Goal: Task Accomplishment & Management: Use online tool/utility

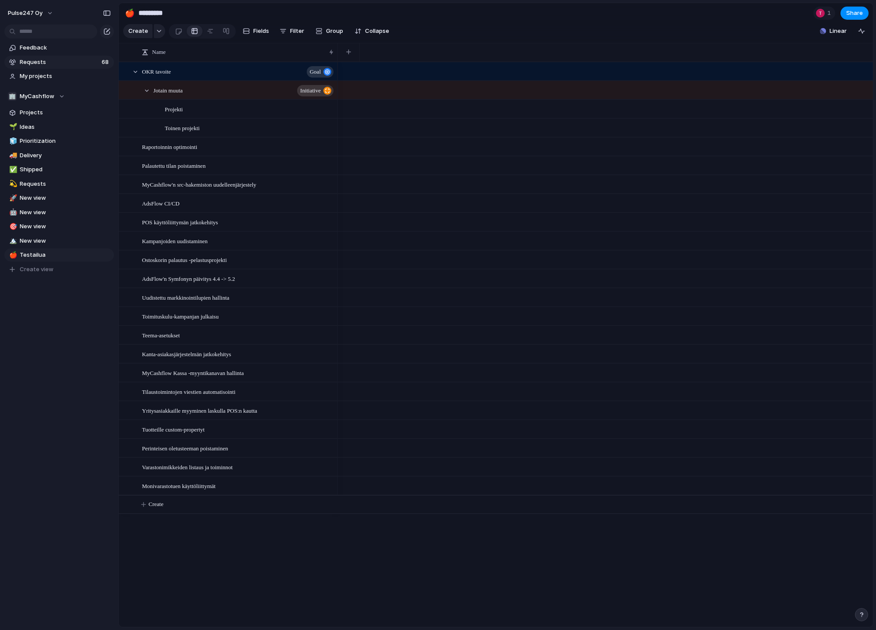
click at [48, 68] on link "Requests 68" at bounding box center [59, 62] width 110 height 13
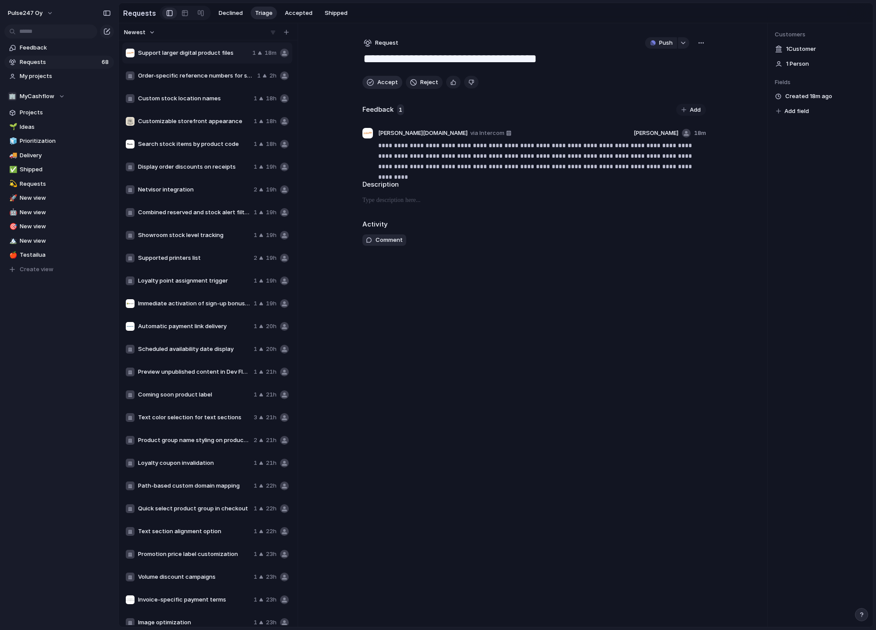
click at [381, 81] on span "Accept" at bounding box center [388, 82] width 21 height 9
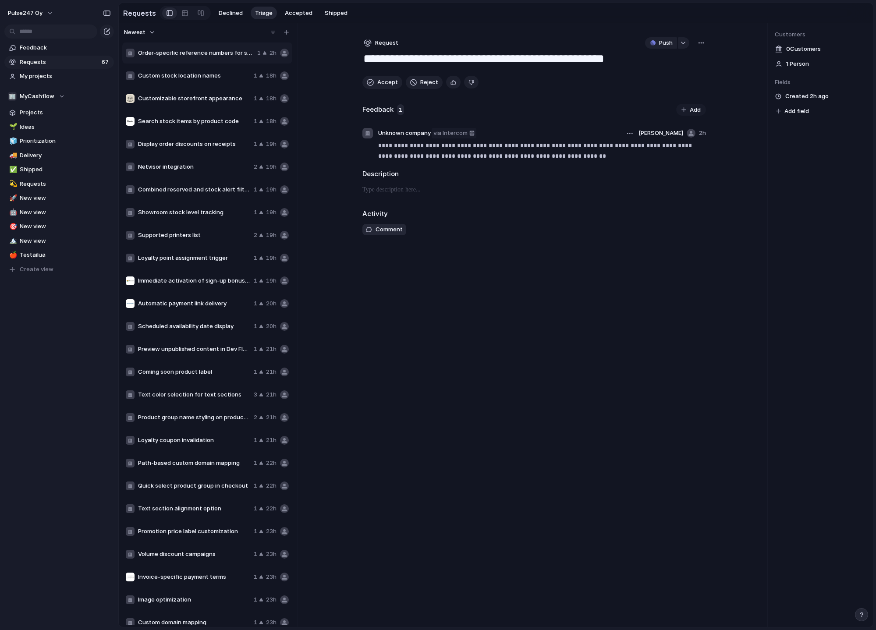
click at [456, 134] on span "via Intercom" at bounding box center [451, 133] width 34 height 9
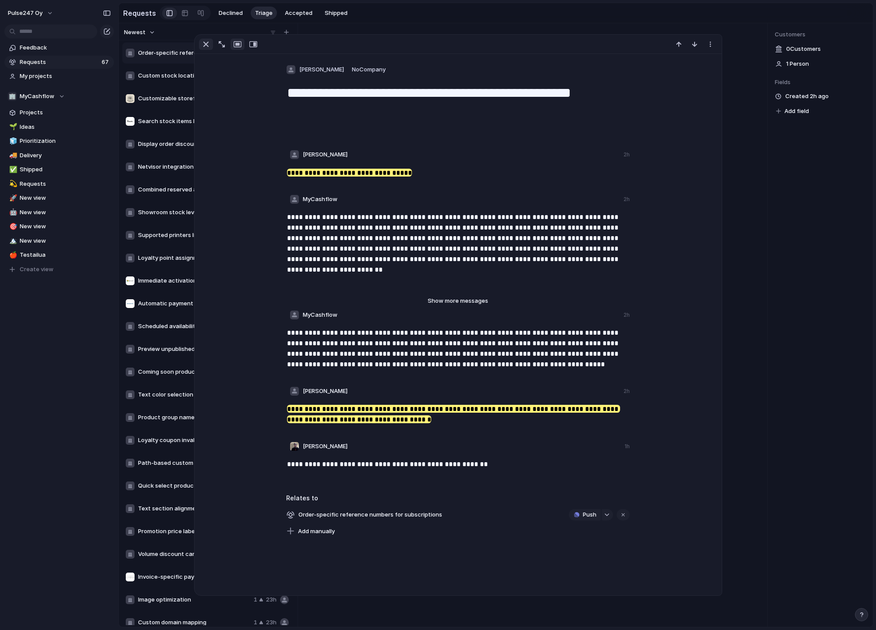
click at [202, 44] on div "button" at bounding box center [206, 44] width 11 height 11
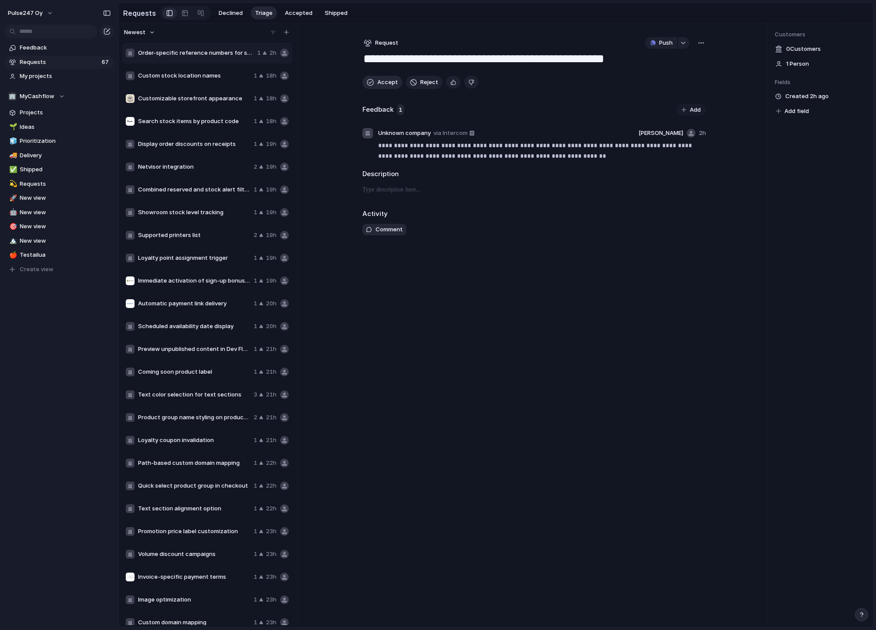
click at [375, 82] on button "Accept" at bounding box center [383, 82] width 40 height 13
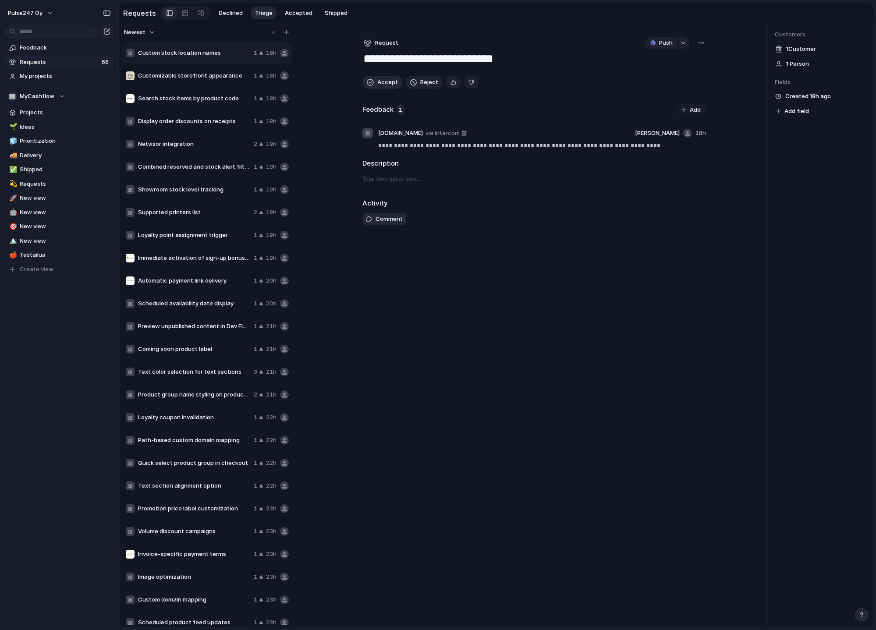
click at [375, 82] on button "Accept" at bounding box center [383, 82] width 40 height 13
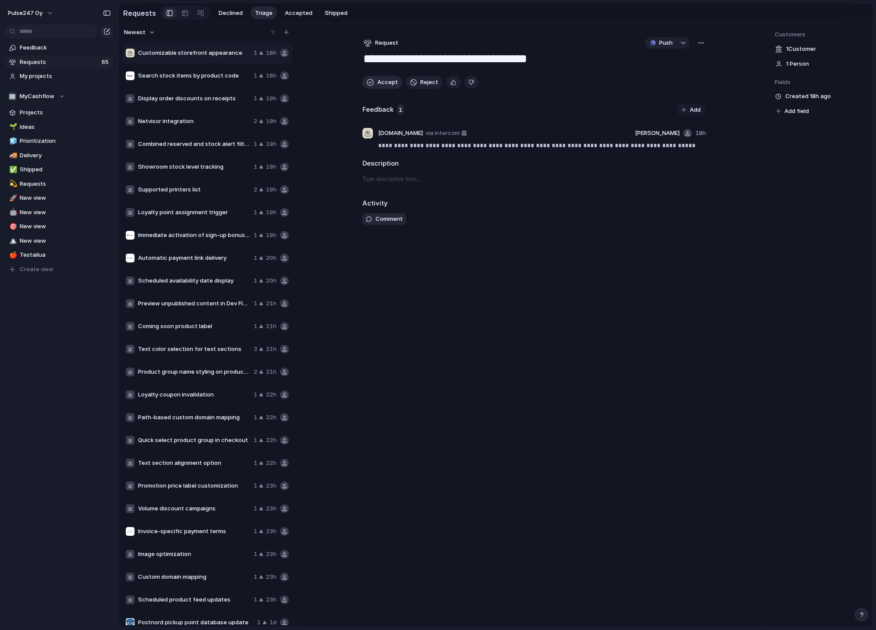
click at [375, 82] on button "Accept" at bounding box center [383, 82] width 40 height 13
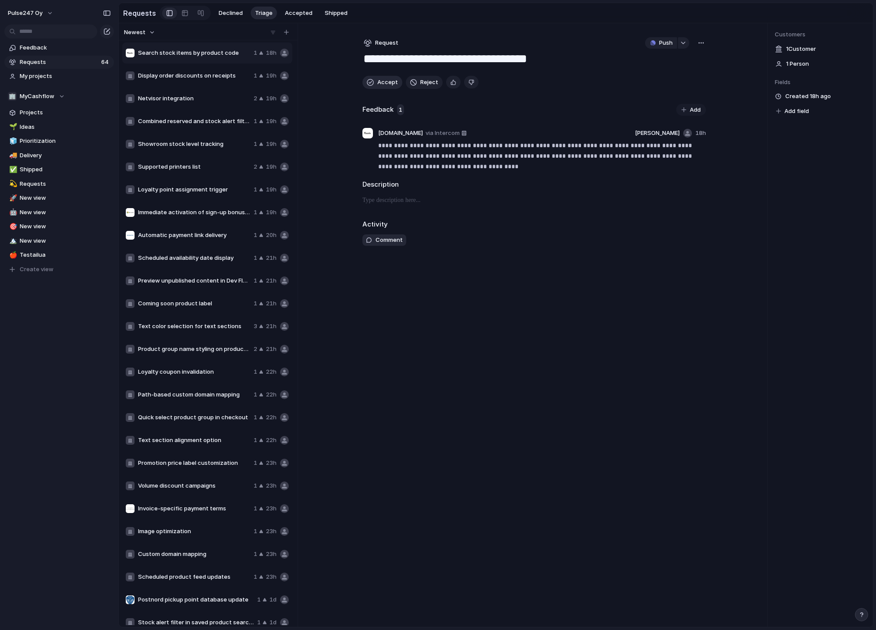
click at [384, 82] on span "Accept" at bounding box center [388, 82] width 21 height 9
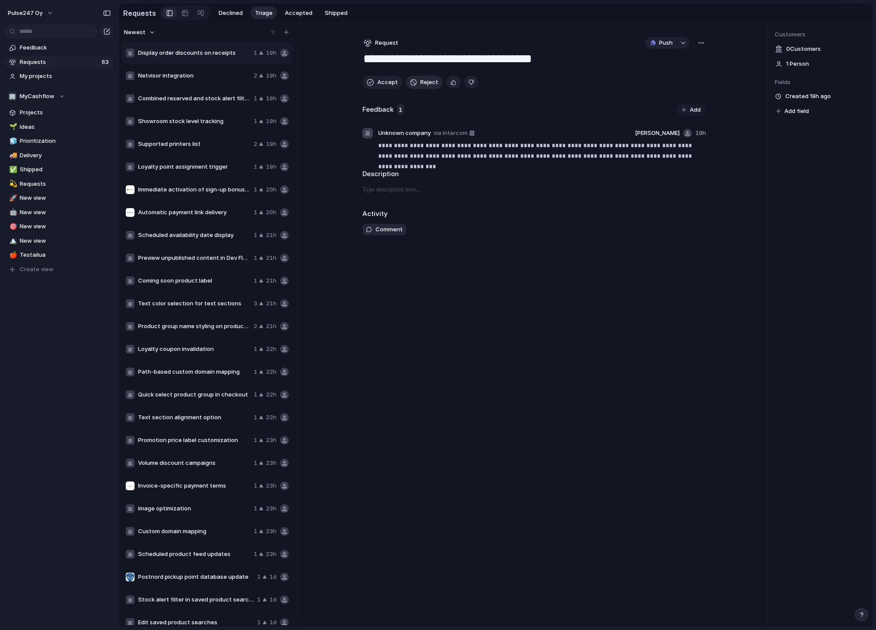
click at [430, 82] on span "Reject" at bounding box center [429, 82] width 18 height 9
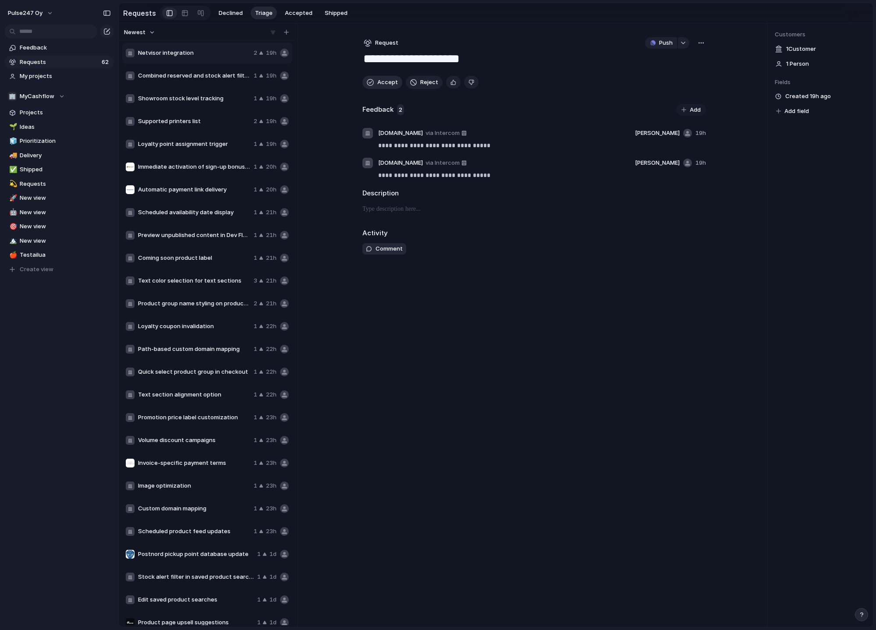
click at [381, 85] on span "Accept" at bounding box center [388, 82] width 21 height 9
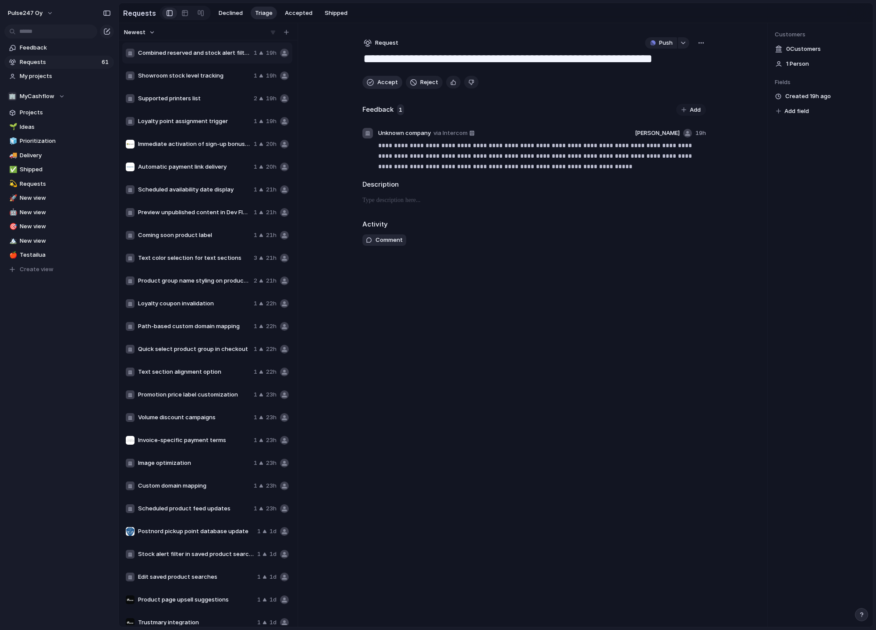
click at [381, 85] on span "Accept" at bounding box center [388, 82] width 21 height 9
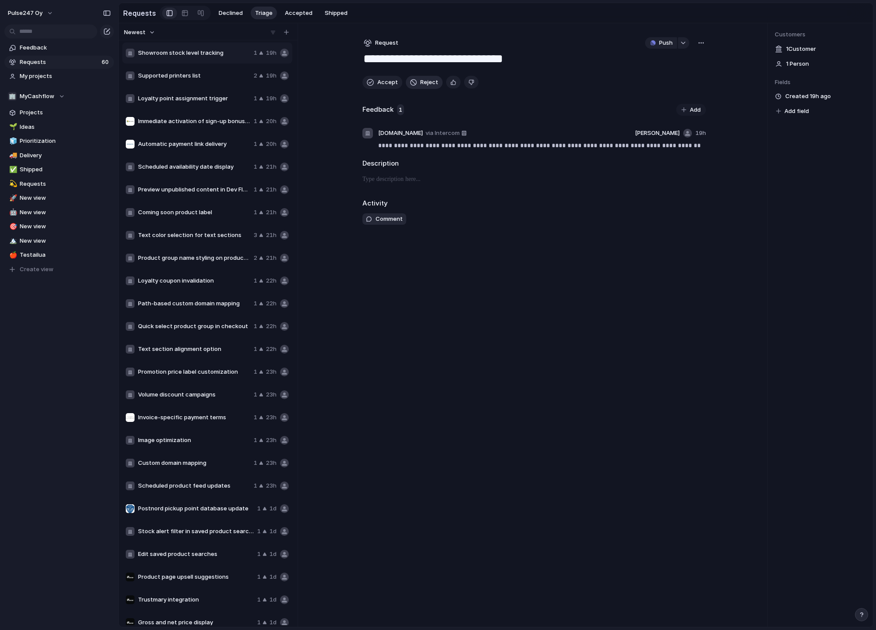
click at [416, 82] on button "Reject" at bounding box center [424, 82] width 37 height 13
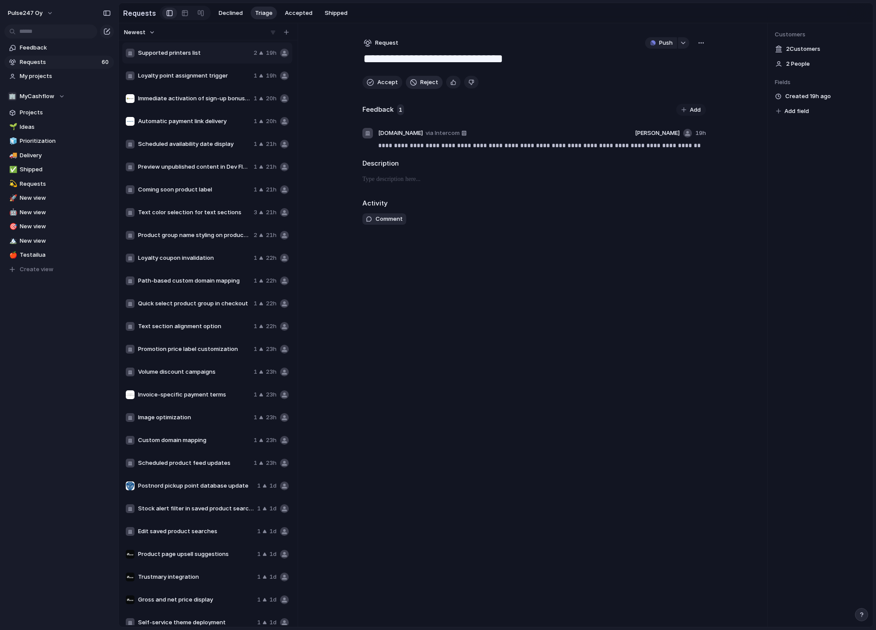
type textarea "**********"
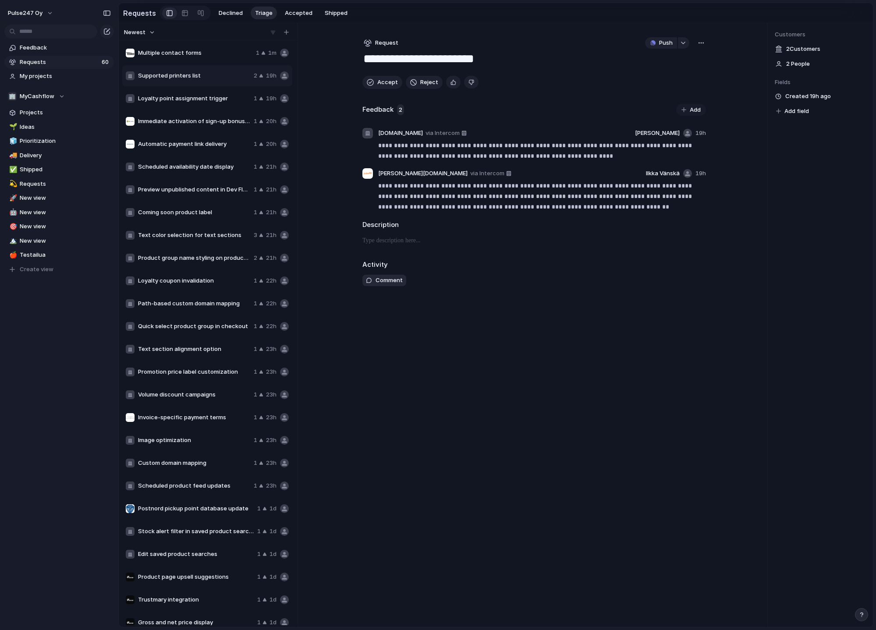
drag, startPoint x: 323, startPoint y: 44, endPoint x: 615, endPoint y: 232, distance: 347.6
click at [613, 224] on div "Newest Multiple contact forms 1 1m Supported printers list 2 19h Loyalty point …" at bounding box center [496, 325] width 755 height 604
click at [384, 61] on textarea "**********" at bounding box center [535, 59] width 344 height 17
click at [424, 58] on textarea "**********" at bounding box center [535, 59] width 344 height 17
click at [604, 327] on div "**********" at bounding box center [535, 325] width 372 height 604
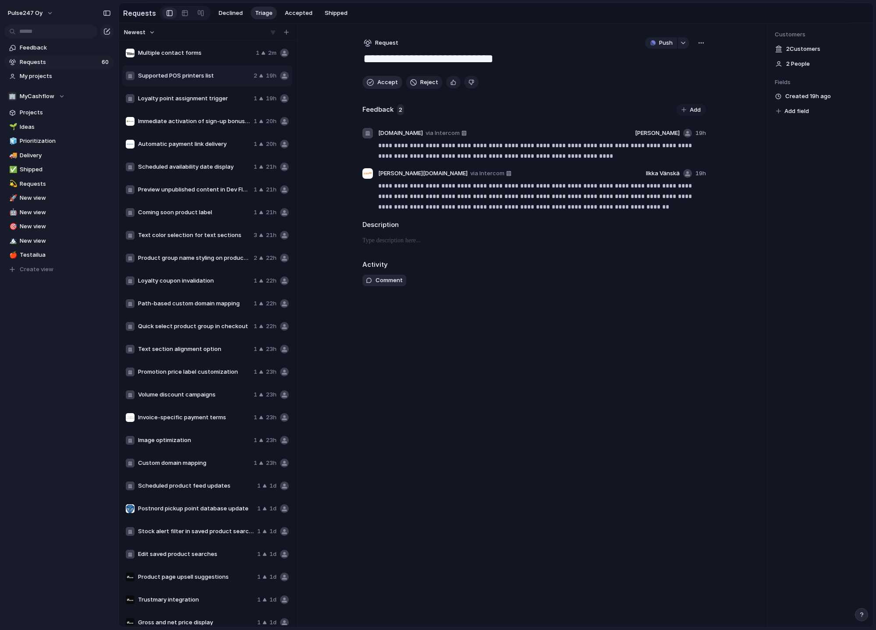
click at [383, 79] on span "Accept" at bounding box center [388, 82] width 21 height 9
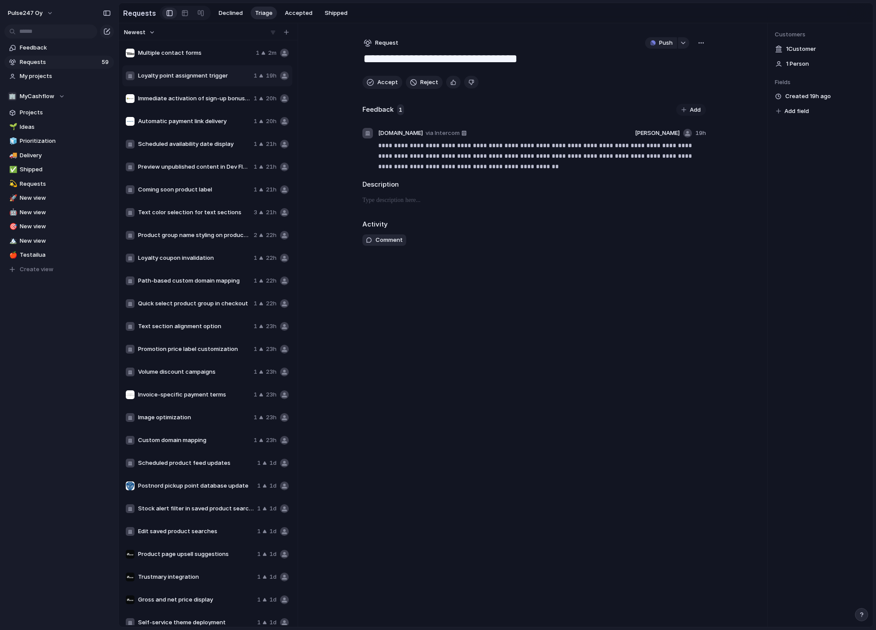
drag, startPoint x: 360, startPoint y: 57, endPoint x: 451, endPoint y: 218, distance: 185.7
click at [451, 218] on div "**********" at bounding box center [535, 325] width 372 height 604
drag, startPoint x: 360, startPoint y: 145, endPoint x: 549, endPoint y: 203, distance: 197.3
click at [549, 203] on div "**********" at bounding box center [535, 325] width 372 height 604
click at [370, 81] on div "button" at bounding box center [370, 82] width 7 height 7
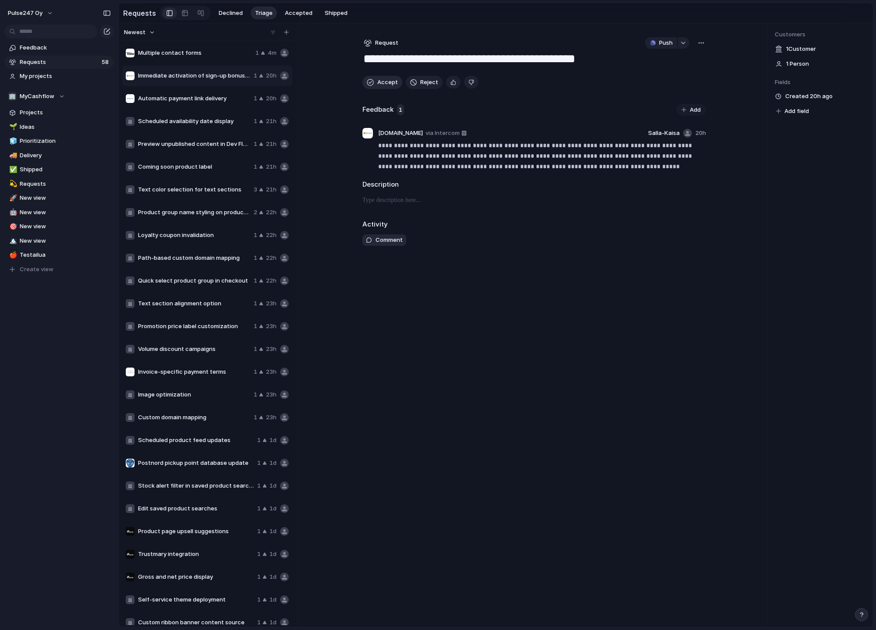
click at [381, 81] on span "Accept" at bounding box center [388, 82] width 21 height 9
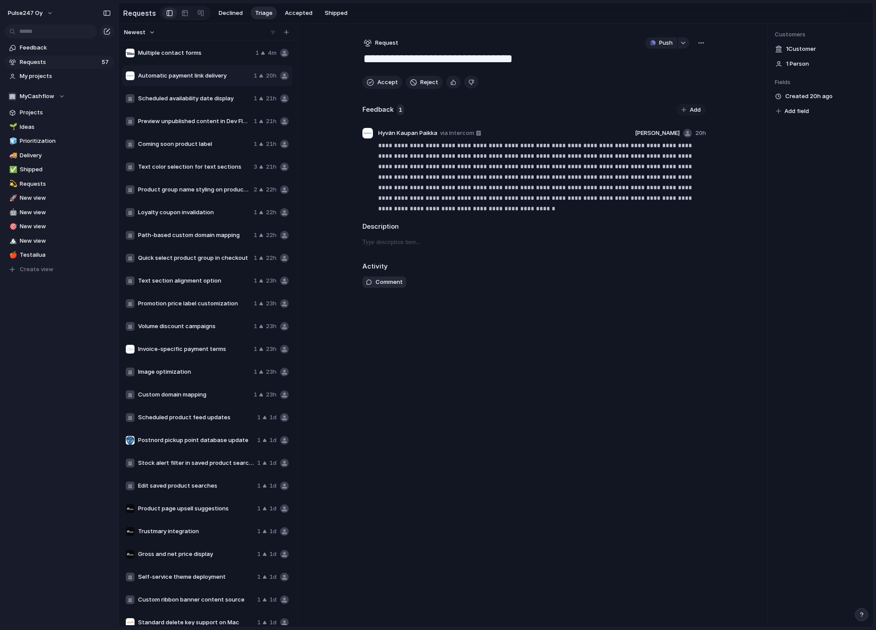
click at [795, 110] on span "Add field" at bounding box center [797, 111] width 25 height 9
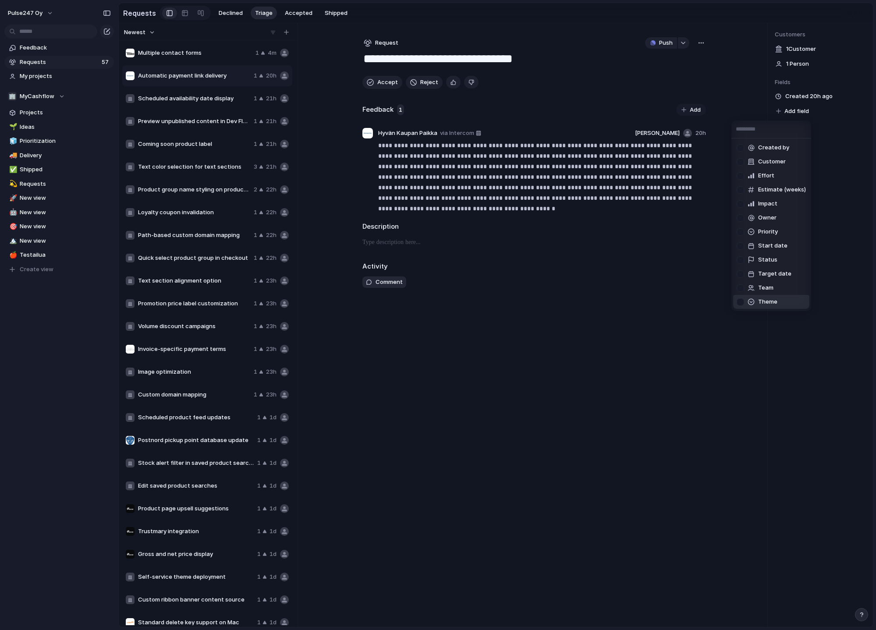
click at [769, 303] on span "Theme" at bounding box center [768, 302] width 19 height 9
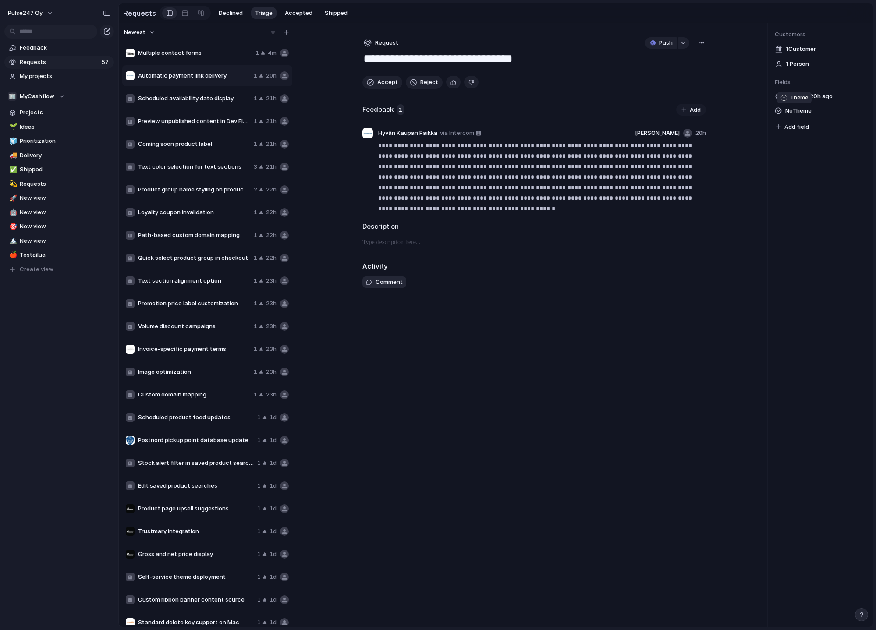
click at [806, 112] on span "No Theme" at bounding box center [799, 111] width 26 height 11
click at [790, 297] on div "🌱 Experiment 🔮 Magic 🔨 Infrastructure 🚀 Scale" at bounding box center [438, 315] width 876 height 630
click at [381, 83] on span "Accept" at bounding box center [388, 82] width 21 height 9
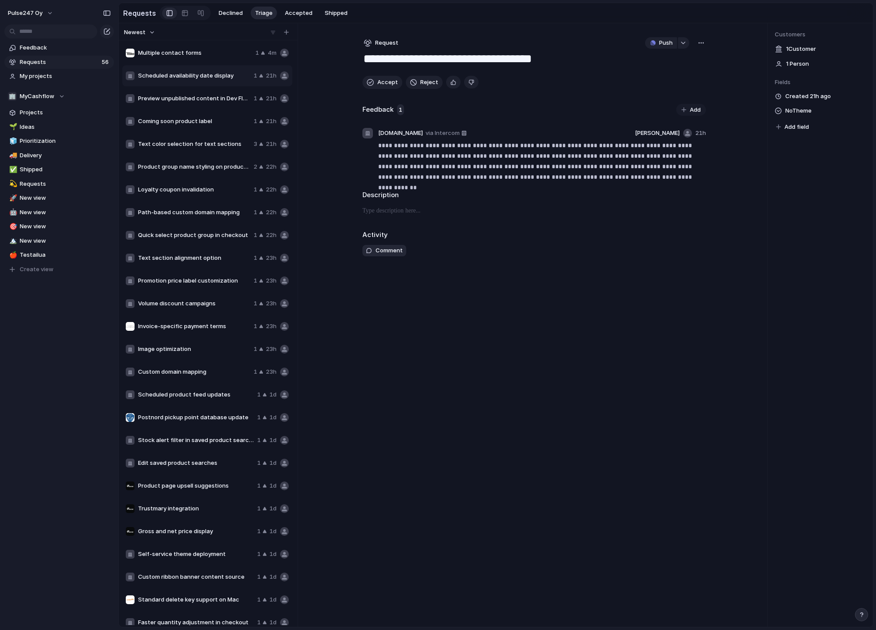
click at [203, 58] on div "Multiple contact forms 1 4m" at bounding box center [207, 53] width 170 height 21
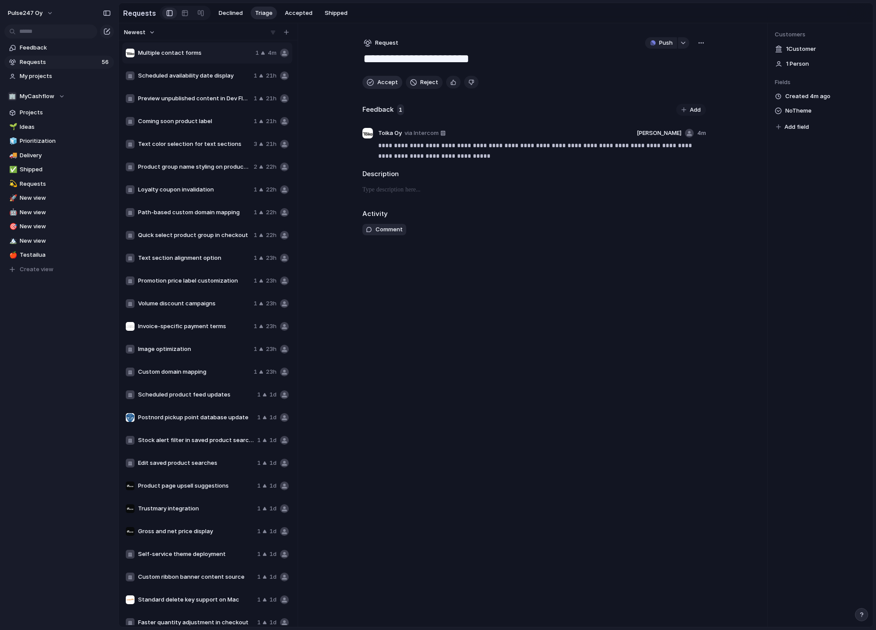
click at [374, 83] on button "Accept" at bounding box center [383, 82] width 40 height 13
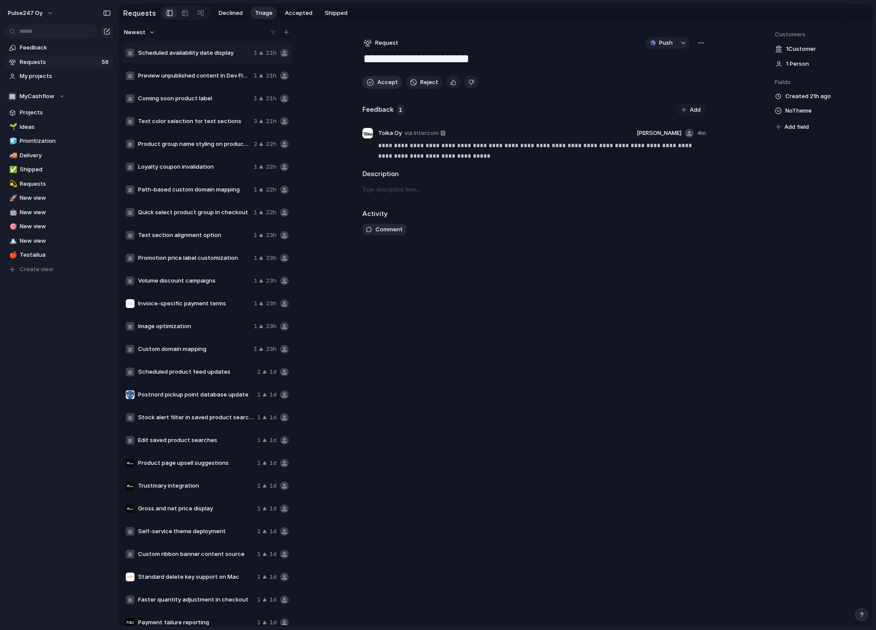
type textarea "**********"
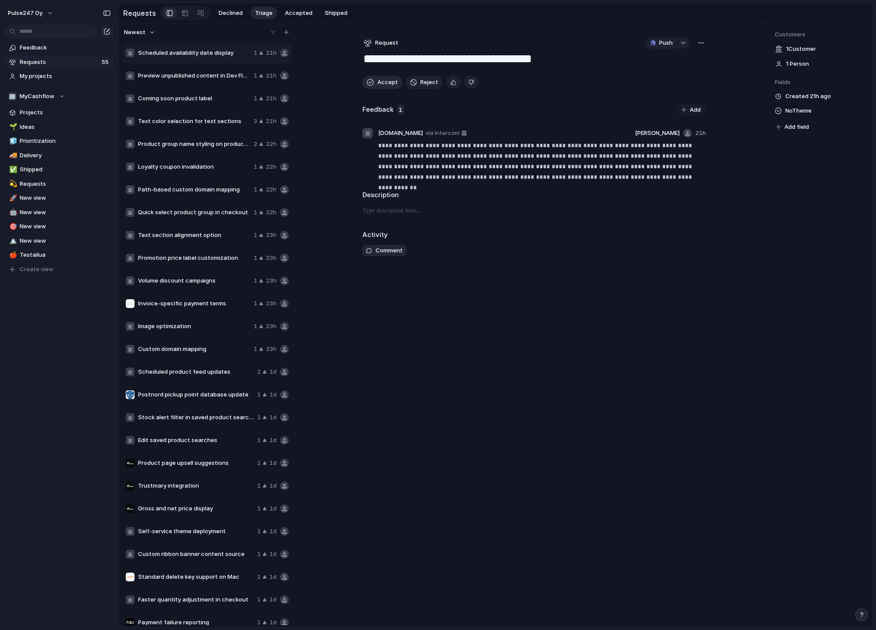
click at [380, 78] on span "Accept" at bounding box center [388, 82] width 21 height 9
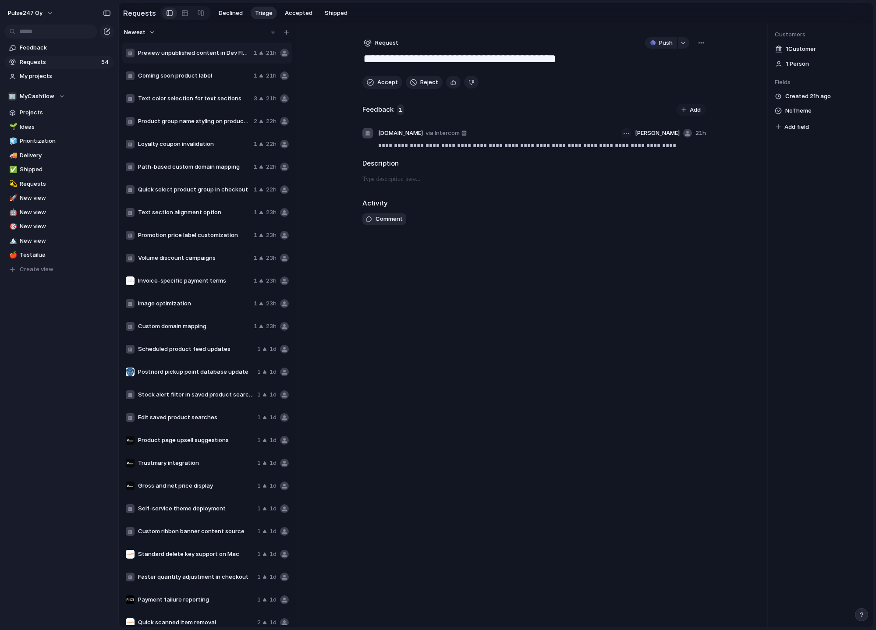
click at [624, 134] on button "button" at bounding box center [626, 133] width 11 height 11
click at [688, 259] on div "Reassign Delete" at bounding box center [438, 315] width 876 height 630
click at [442, 129] on span "via Intercom" at bounding box center [443, 133] width 34 height 9
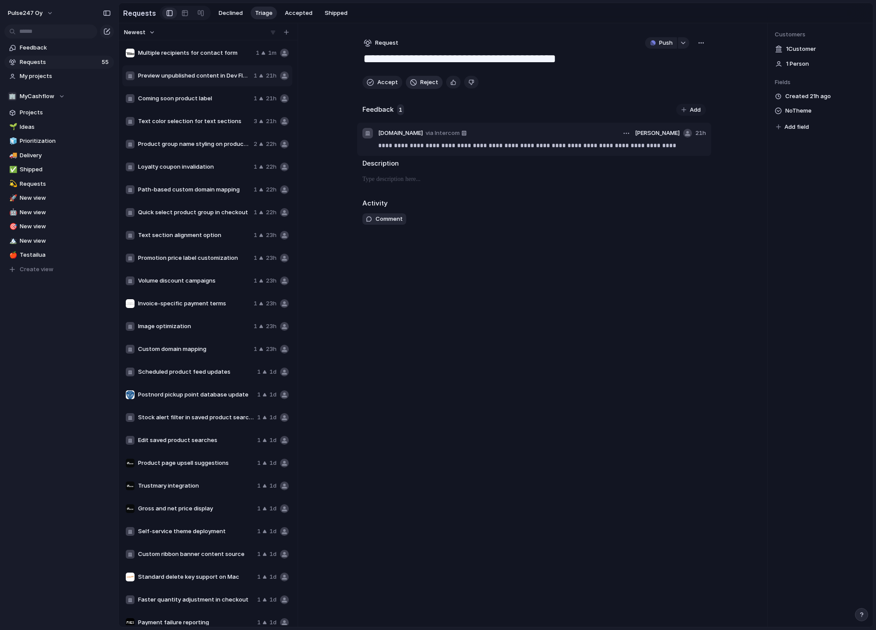
click at [418, 78] on button "Reject" at bounding box center [424, 82] width 37 height 13
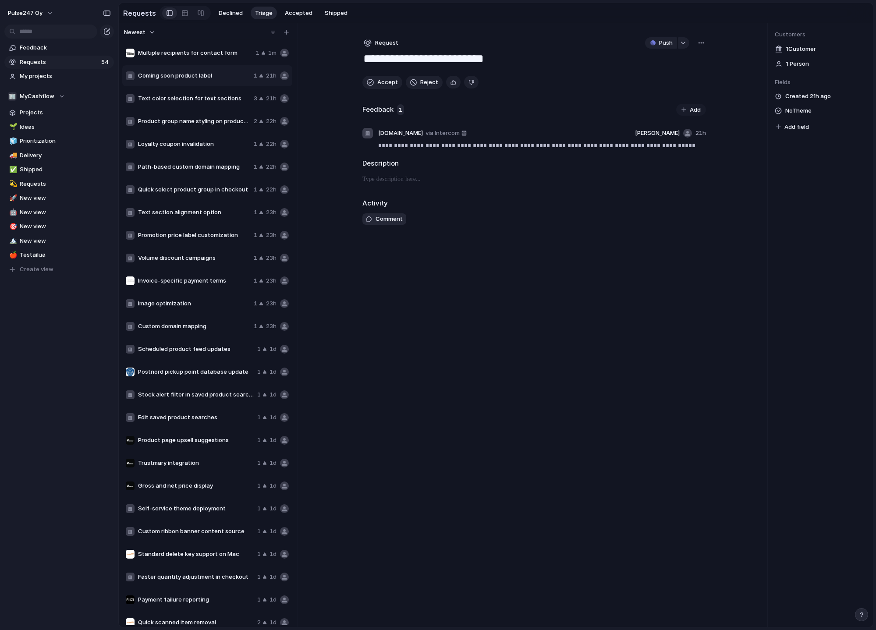
click at [221, 57] on div "Multiple recipients for contact form" at bounding box center [189, 53] width 127 height 9
click at [388, 86] on span "Accept" at bounding box center [388, 82] width 21 height 9
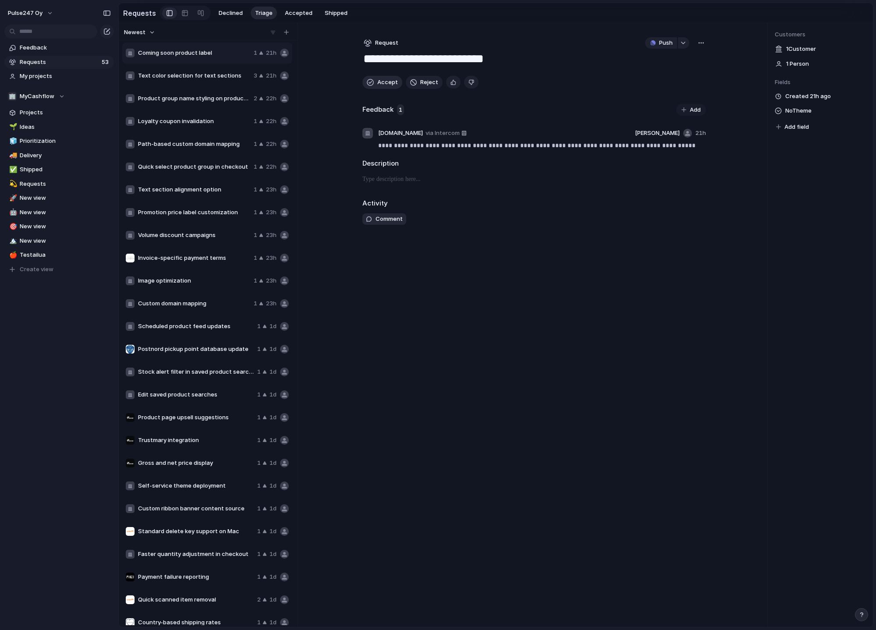
click at [384, 84] on span "Accept" at bounding box center [388, 82] width 21 height 9
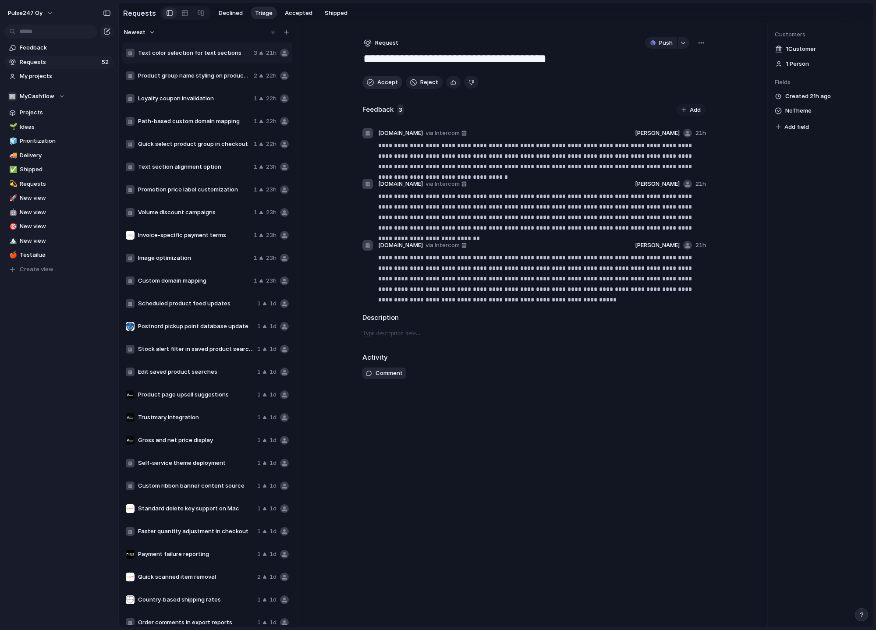
click at [383, 83] on span "Accept" at bounding box center [388, 82] width 21 height 9
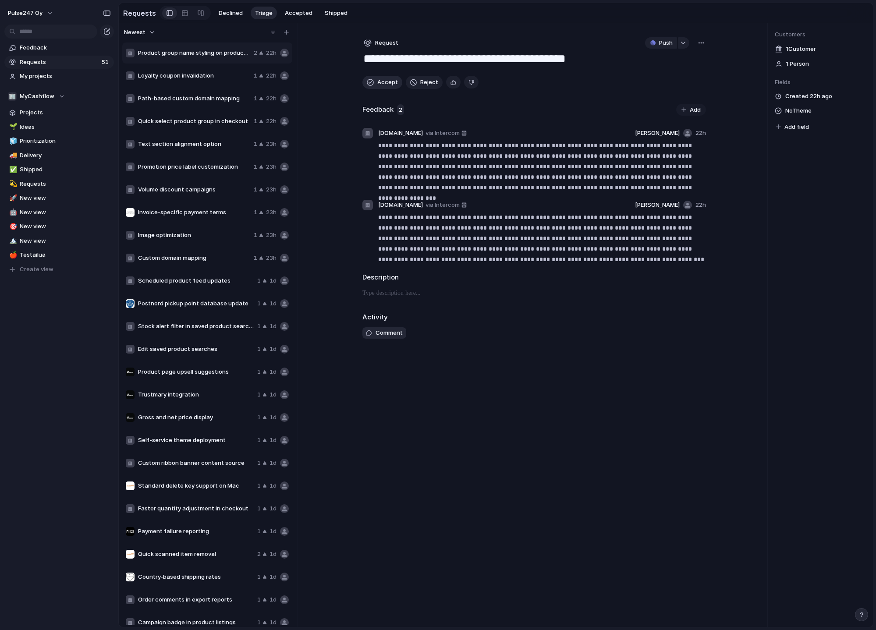
click at [381, 82] on span "Accept" at bounding box center [388, 82] width 21 height 9
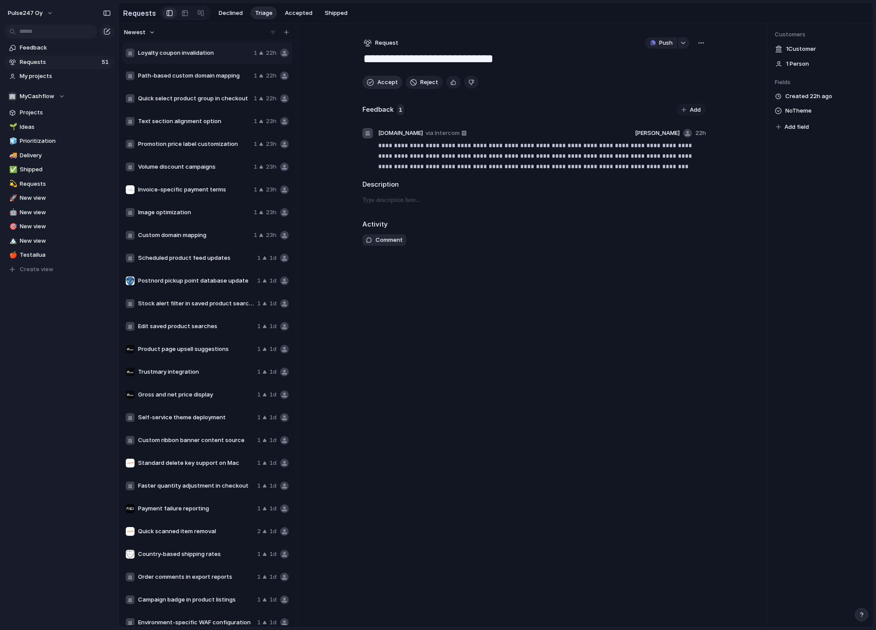
click at [381, 82] on span "Accept" at bounding box center [388, 82] width 21 height 9
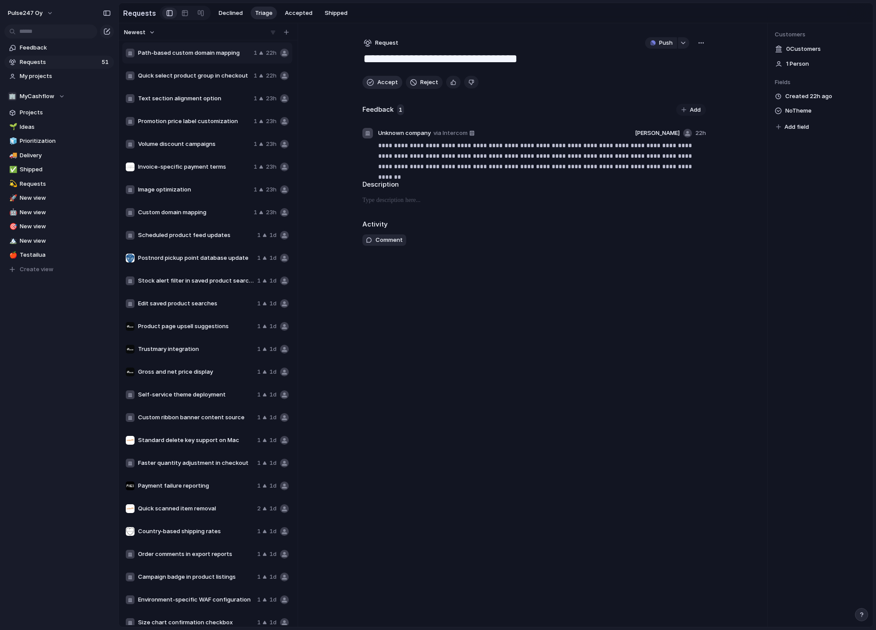
click at [381, 82] on span "Accept" at bounding box center [388, 82] width 21 height 9
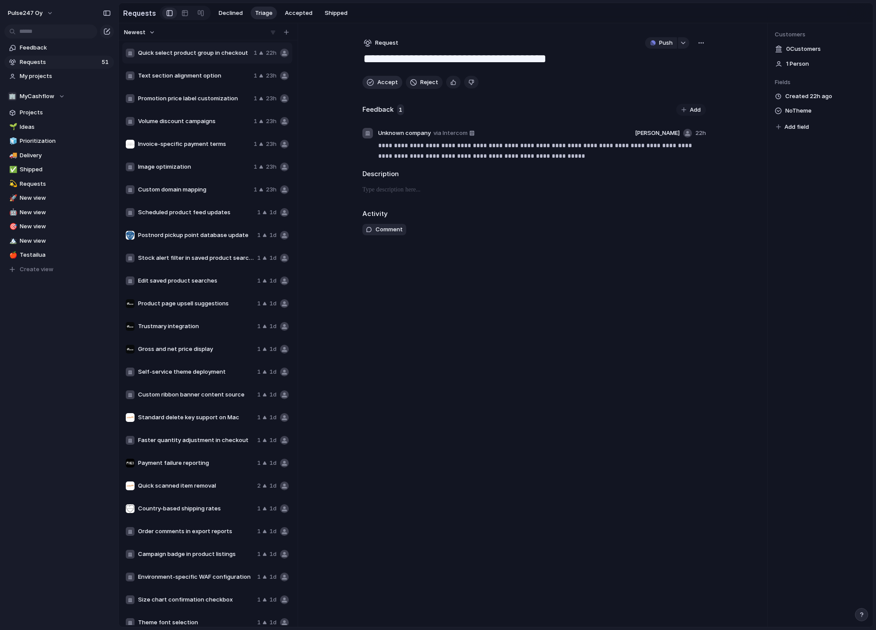
click at [381, 82] on span "Accept" at bounding box center [388, 82] width 21 height 9
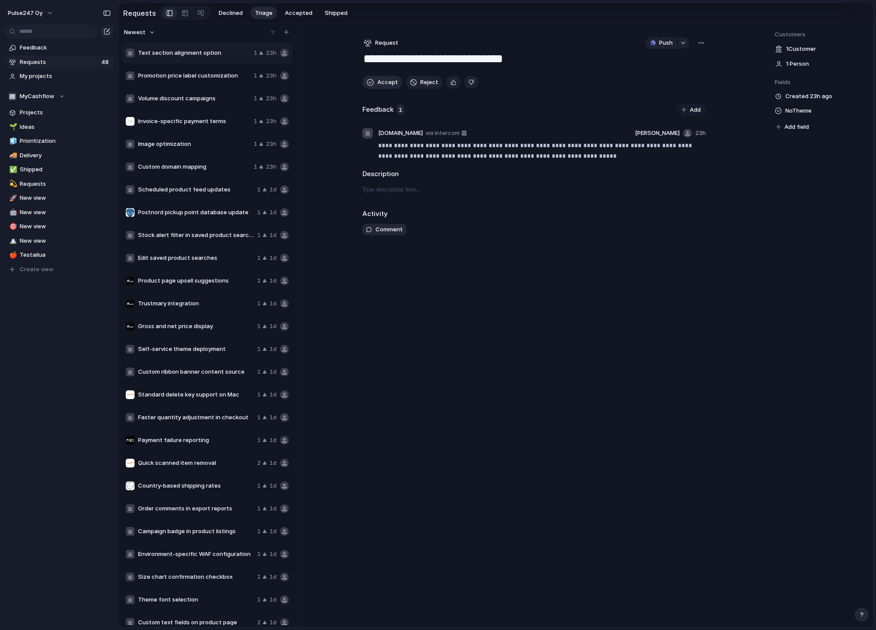
click at [381, 82] on span "Accept" at bounding box center [388, 82] width 21 height 9
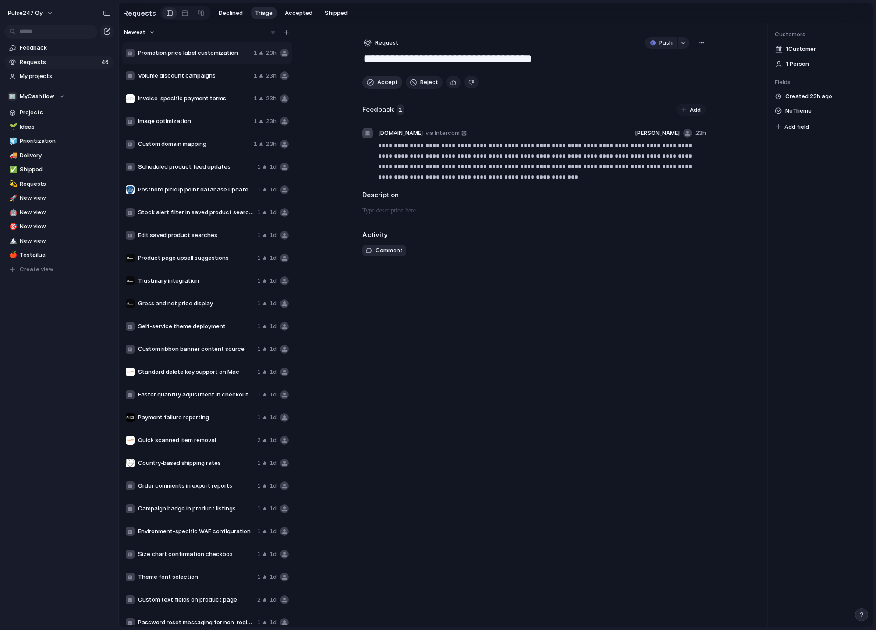
click at [381, 82] on span "Accept" at bounding box center [388, 82] width 21 height 9
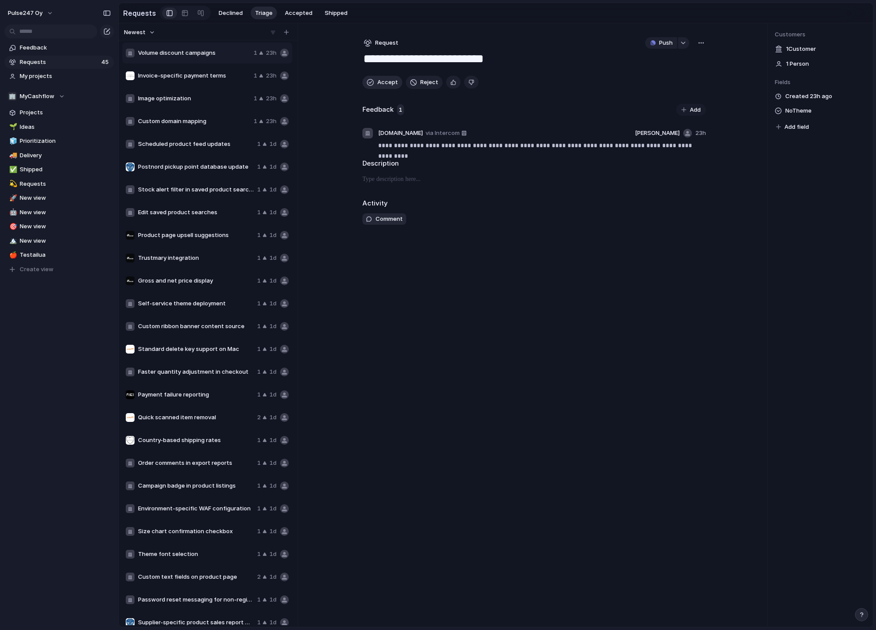
click at [381, 82] on span "Accept" at bounding box center [388, 82] width 21 height 9
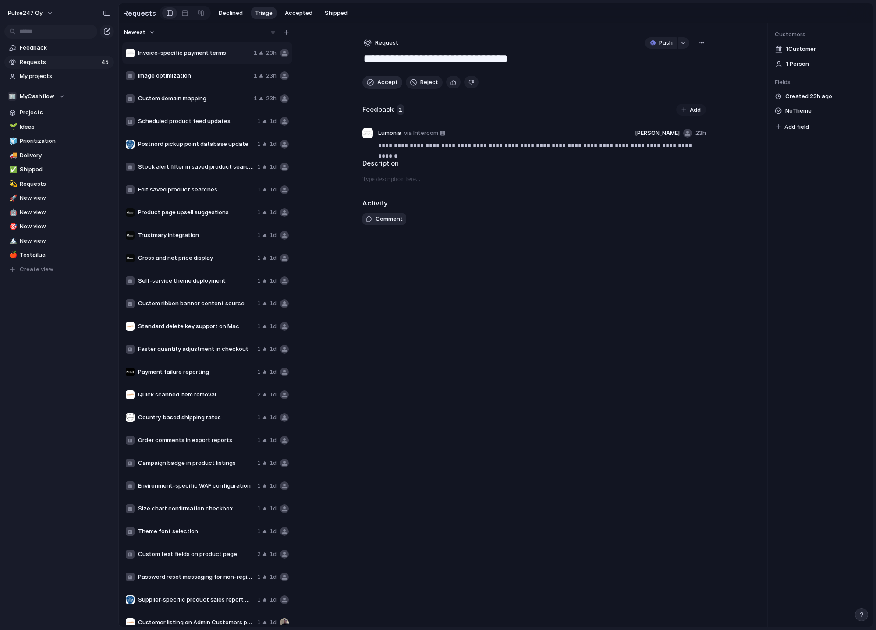
click at [381, 82] on span "Accept" at bounding box center [388, 82] width 21 height 9
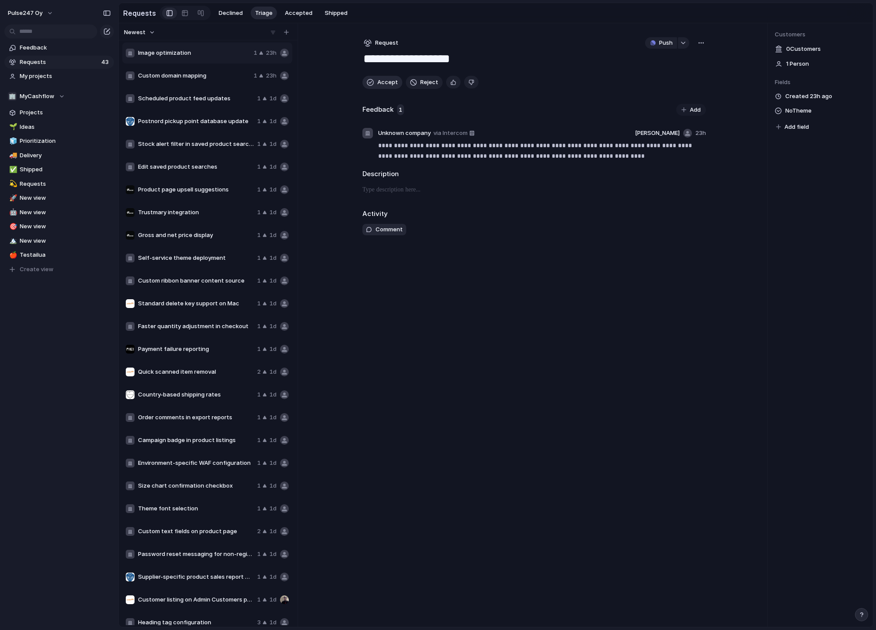
click at [381, 82] on span "Accept" at bounding box center [388, 82] width 21 height 9
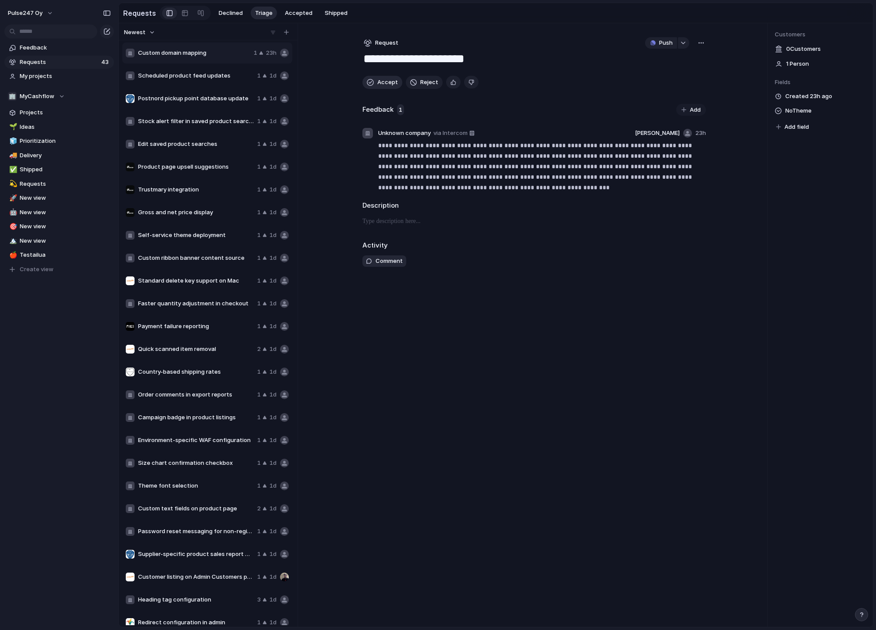
click at [381, 82] on span "Accept" at bounding box center [388, 82] width 21 height 9
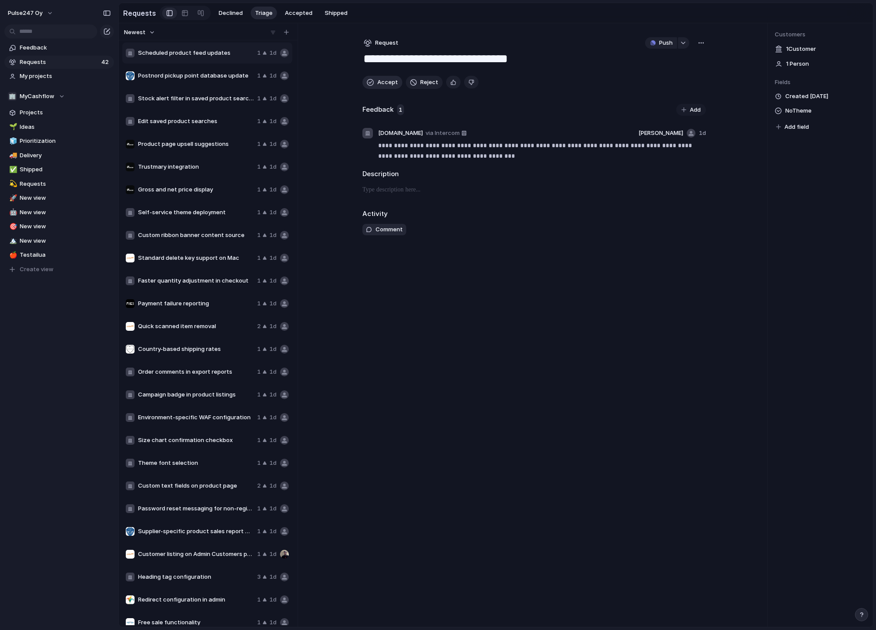
click at [381, 82] on span "Accept" at bounding box center [388, 82] width 21 height 9
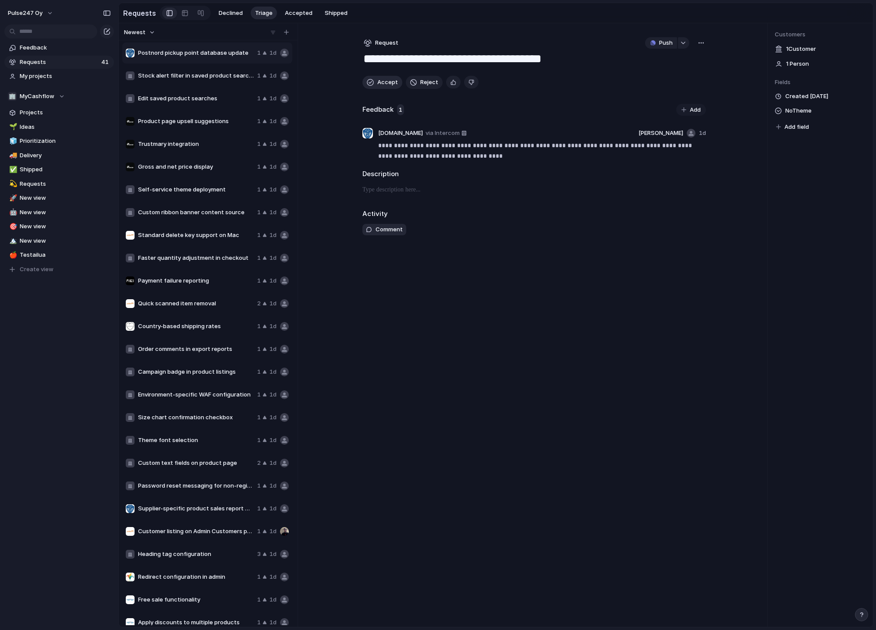
click at [381, 82] on span "Accept" at bounding box center [388, 82] width 21 height 9
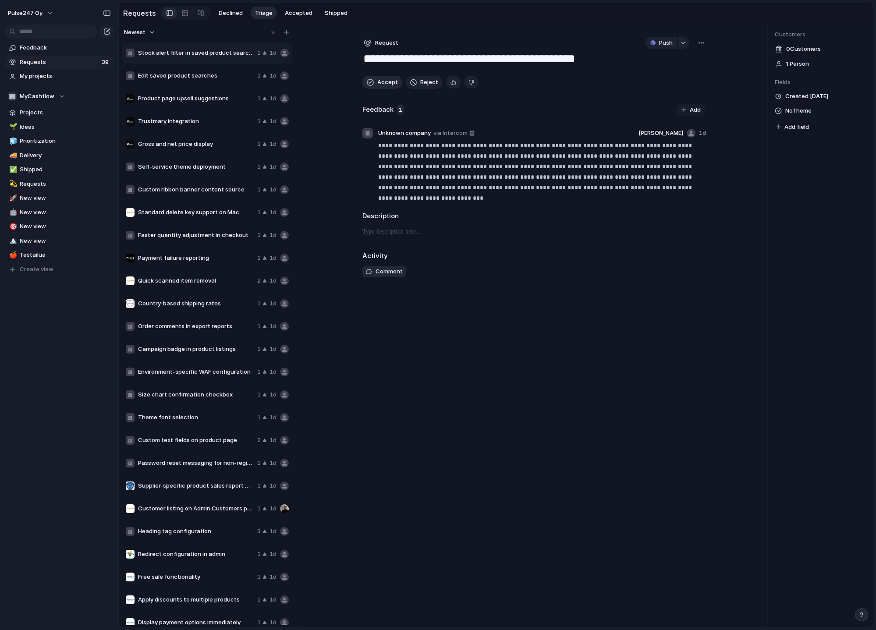
click at [381, 82] on span "Accept" at bounding box center [388, 82] width 21 height 9
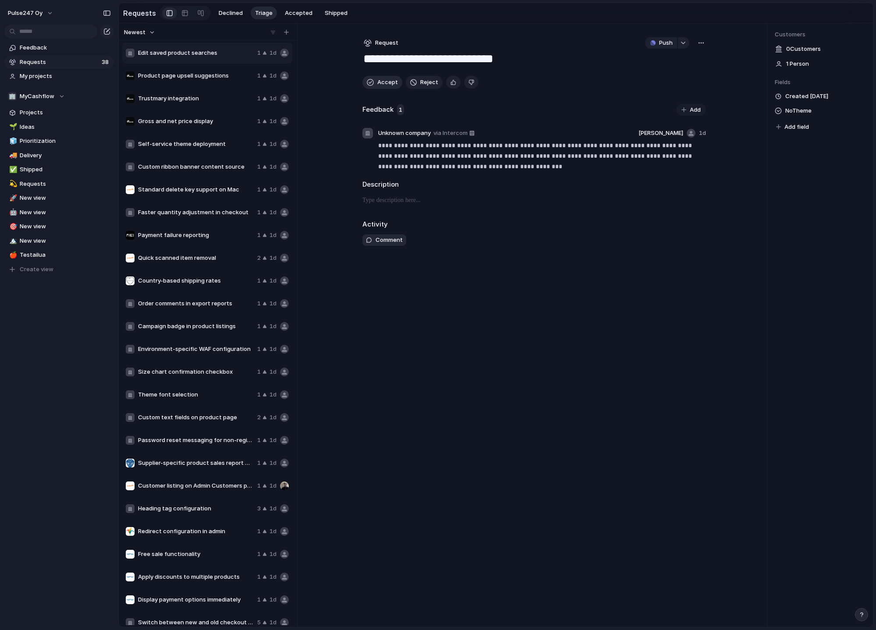
click at [381, 82] on span "Accept" at bounding box center [388, 82] width 21 height 9
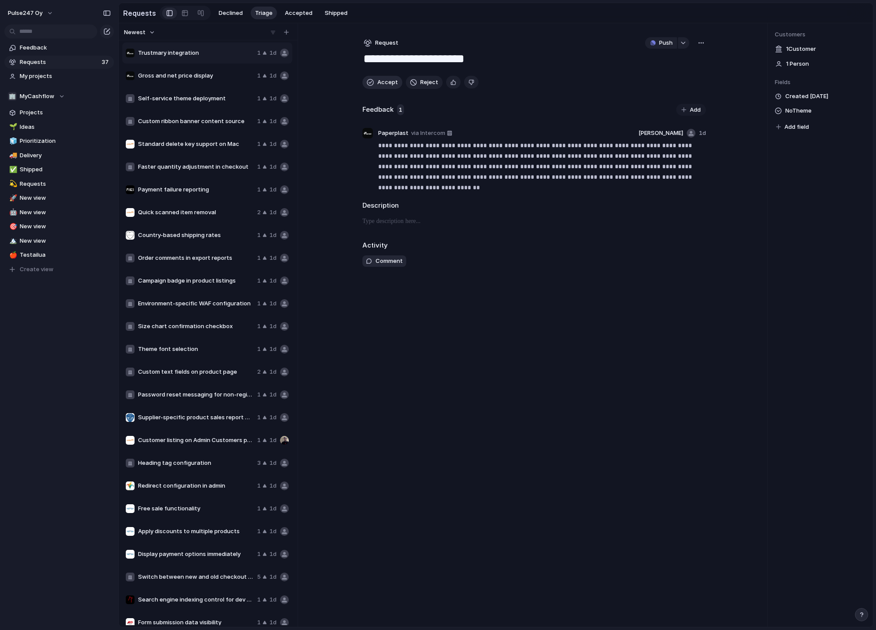
click at [381, 82] on span "Accept" at bounding box center [388, 82] width 21 height 9
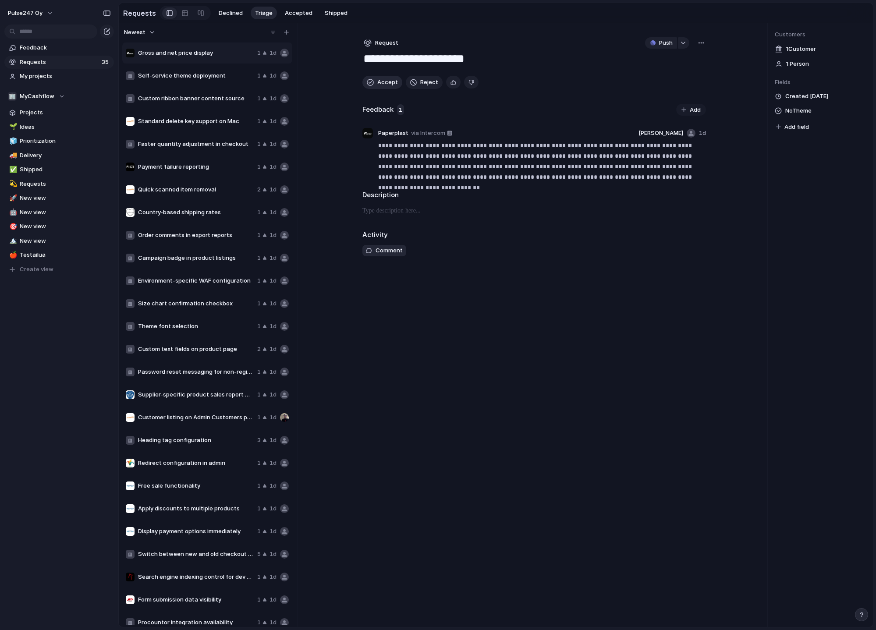
click at [381, 82] on span "Accept" at bounding box center [388, 82] width 21 height 9
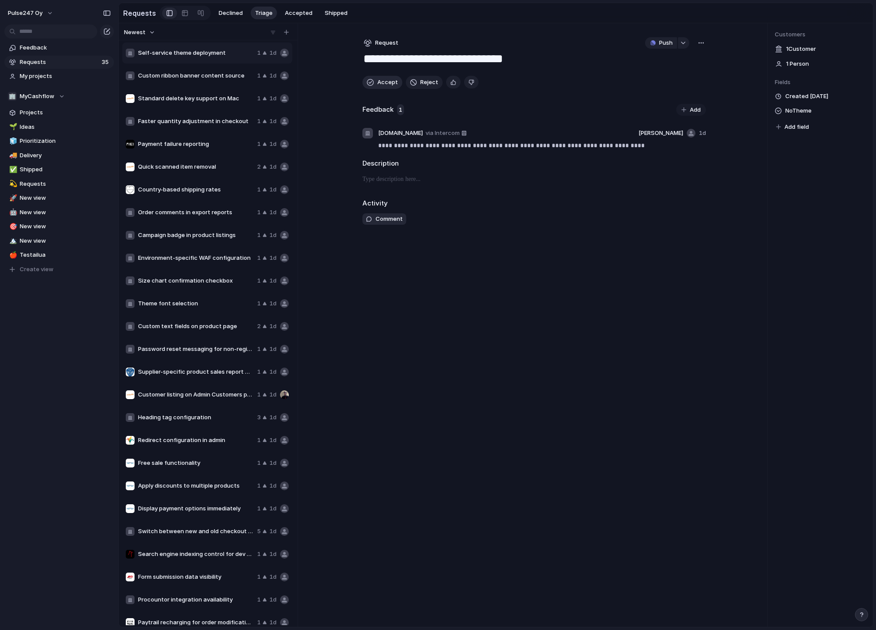
click at [381, 82] on span "Accept" at bounding box center [388, 82] width 21 height 9
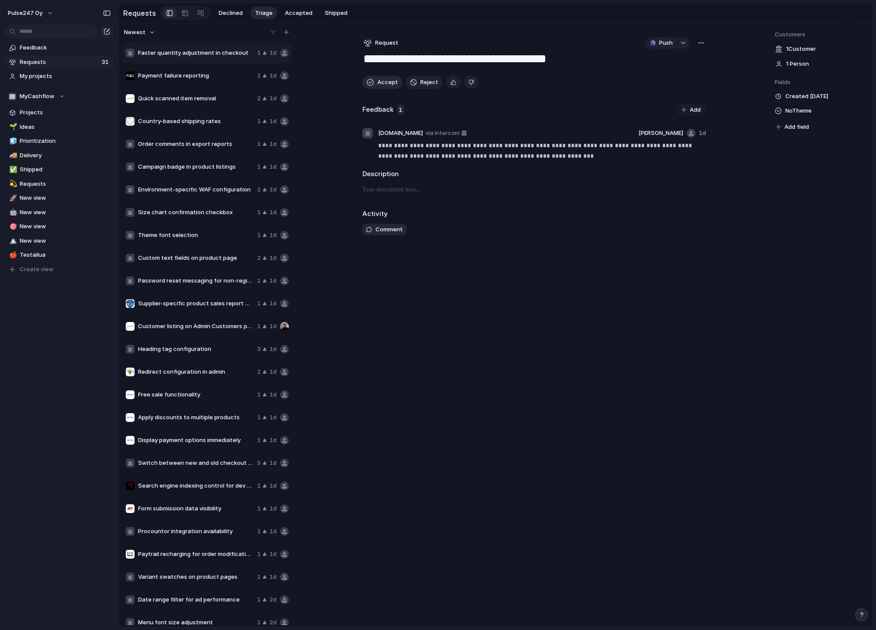
click at [381, 82] on span "Accept" at bounding box center [388, 82] width 21 height 9
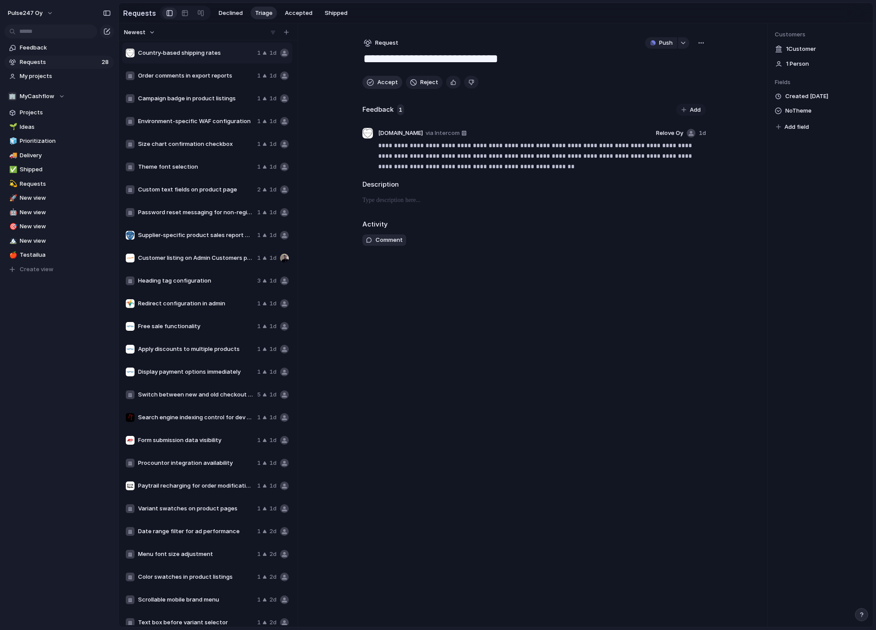
click at [381, 82] on span "Accept" at bounding box center [388, 82] width 21 height 9
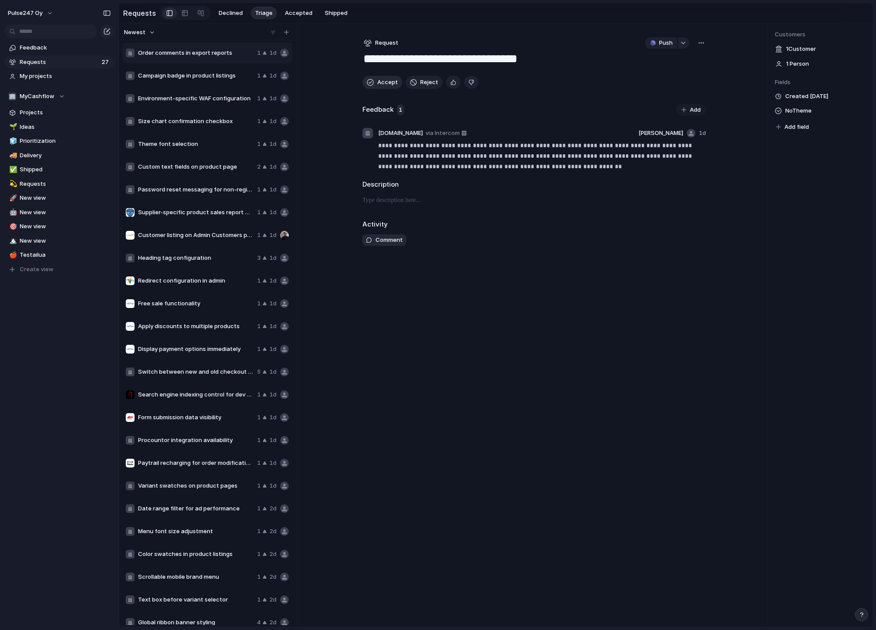
click at [381, 82] on span "Accept" at bounding box center [388, 82] width 21 height 9
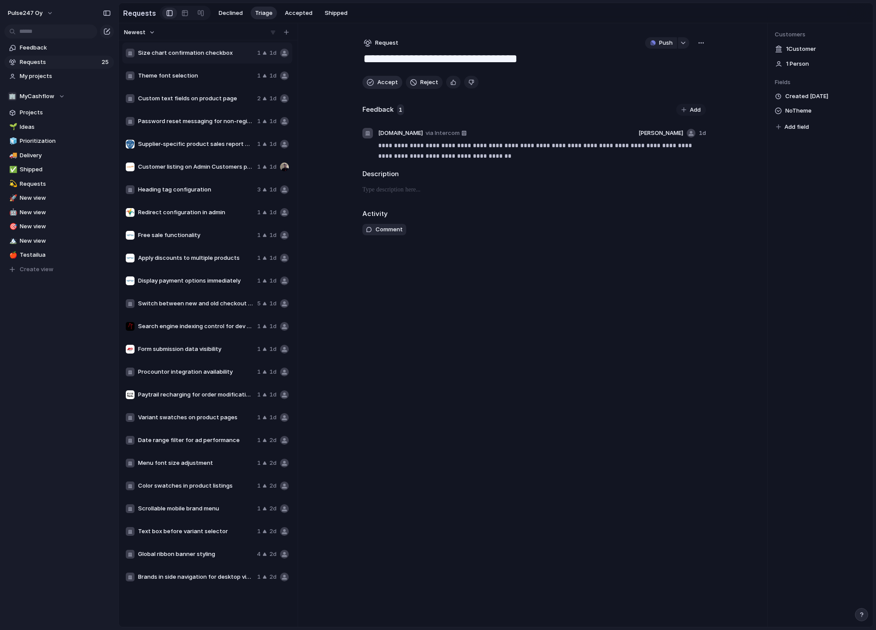
click at [381, 82] on span "Accept" at bounding box center [388, 82] width 21 height 9
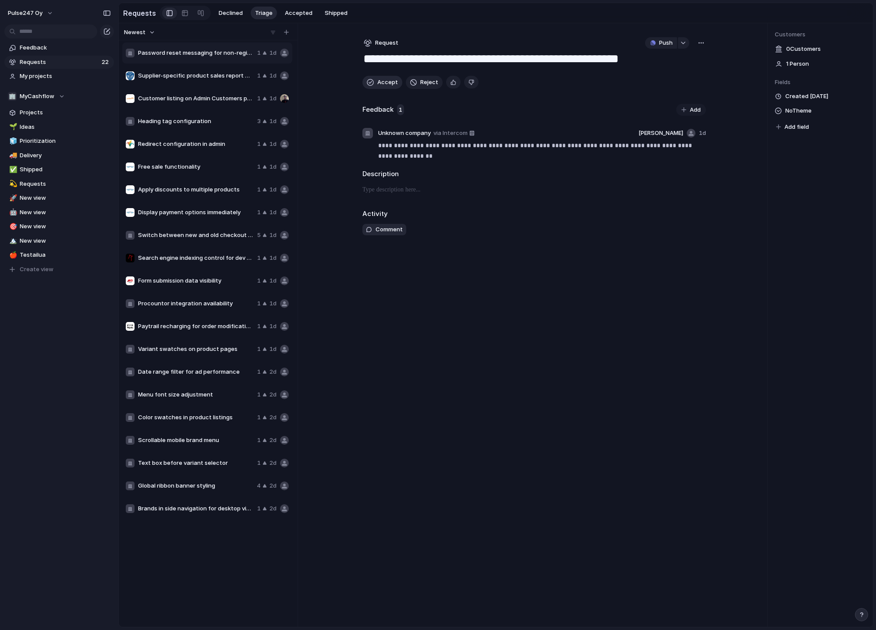
click at [381, 82] on span "Accept" at bounding box center [388, 82] width 21 height 9
click at [381, 68] on textarea "**********" at bounding box center [535, 59] width 344 height 17
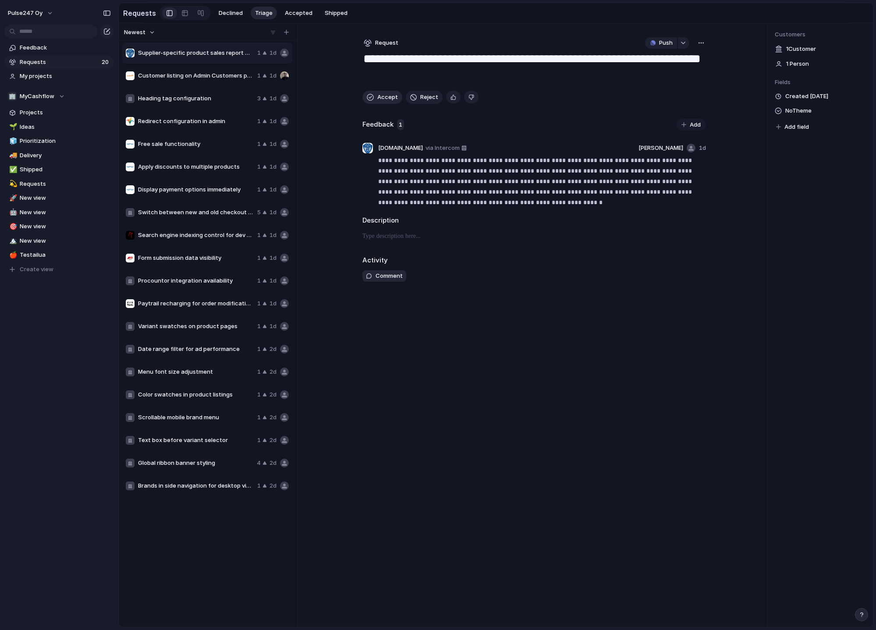
click at [381, 82] on textarea "**********" at bounding box center [535, 67] width 344 height 32
click at [381, 96] on span "Accept" at bounding box center [388, 97] width 21 height 9
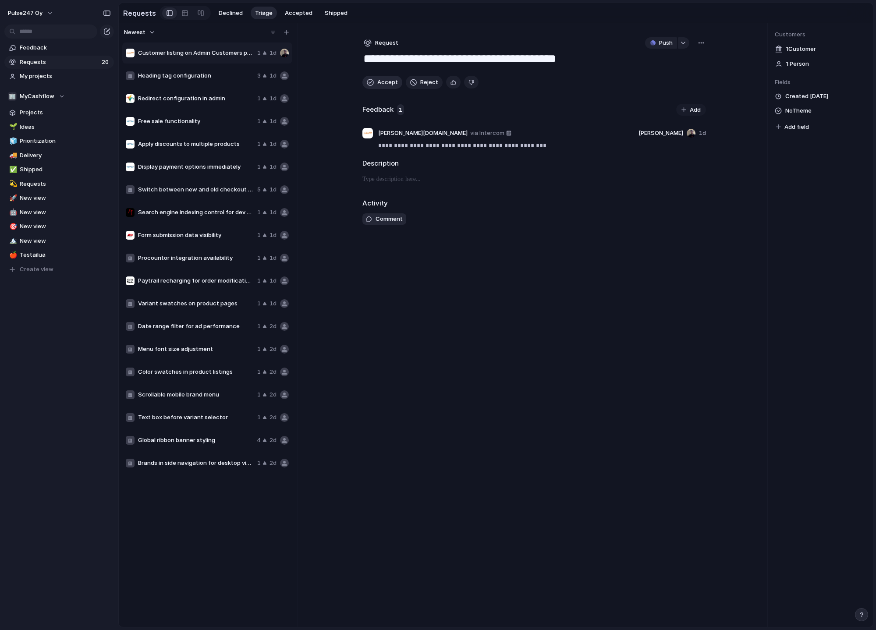
click at [381, 96] on div "**********" at bounding box center [535, 325] width 372 height 604
click at [381, 78] on span "Accept" at bounding box center [388, 82] width 21 height 9
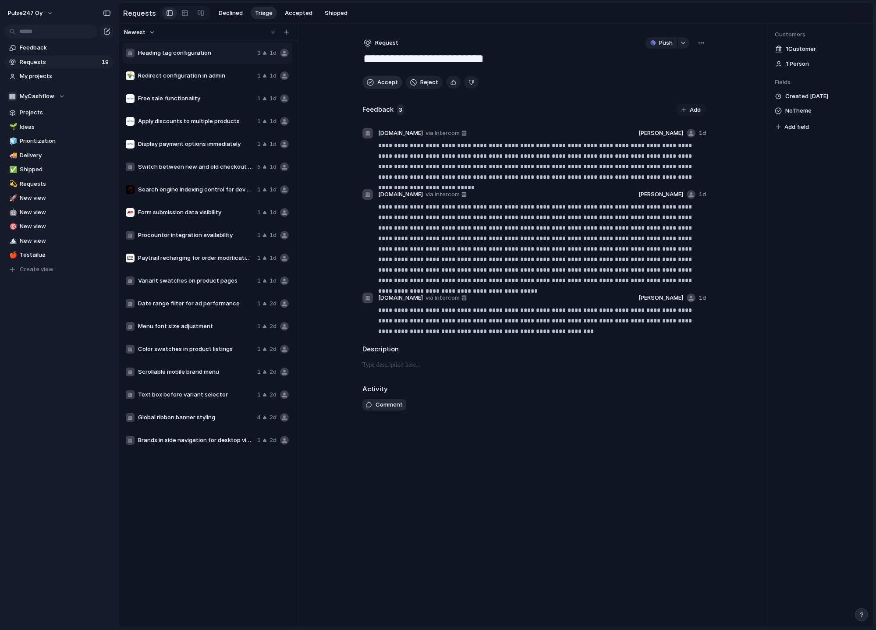
click at [381, 78] on span "Accept" at bounding box center [388, 82] width 21 height 9
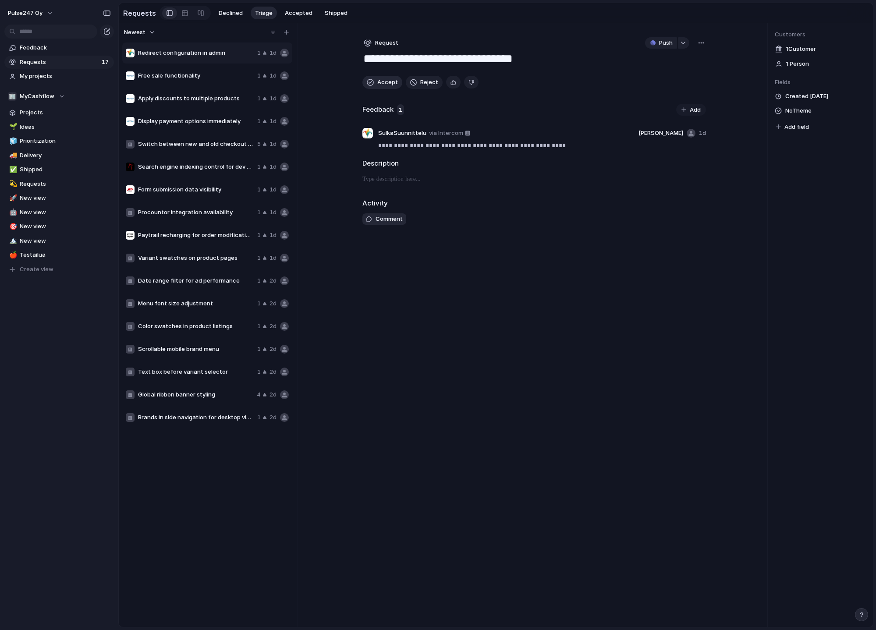
click at [381, 78] on span "Accept" at bounding box center [388, 82] width 21 height 9
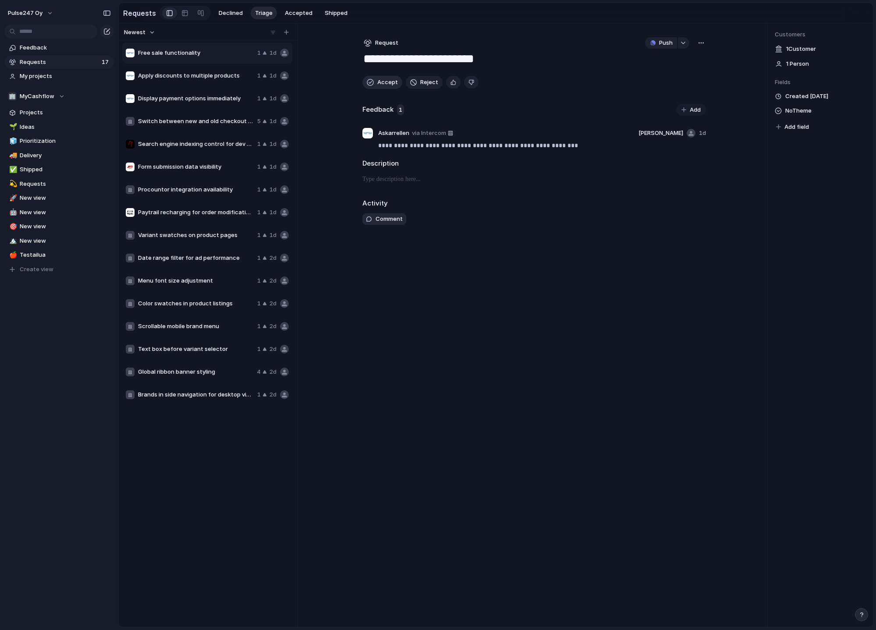
click at [381, 78] on span "Accept" at bounding box center [388, 82] width 21 height 9
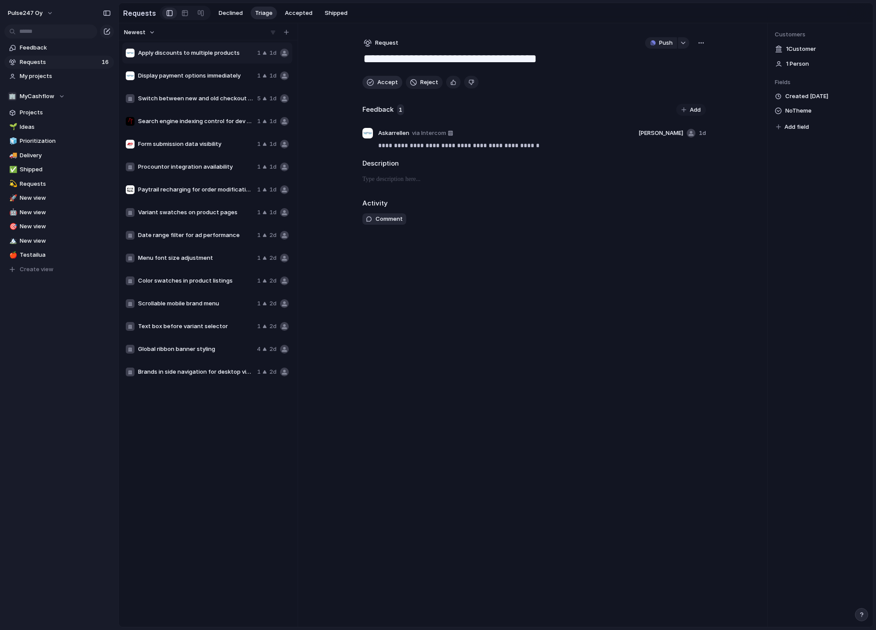
click at [381, 78] on span "Accept" at bounding box center [388, 82] width 21 height 9
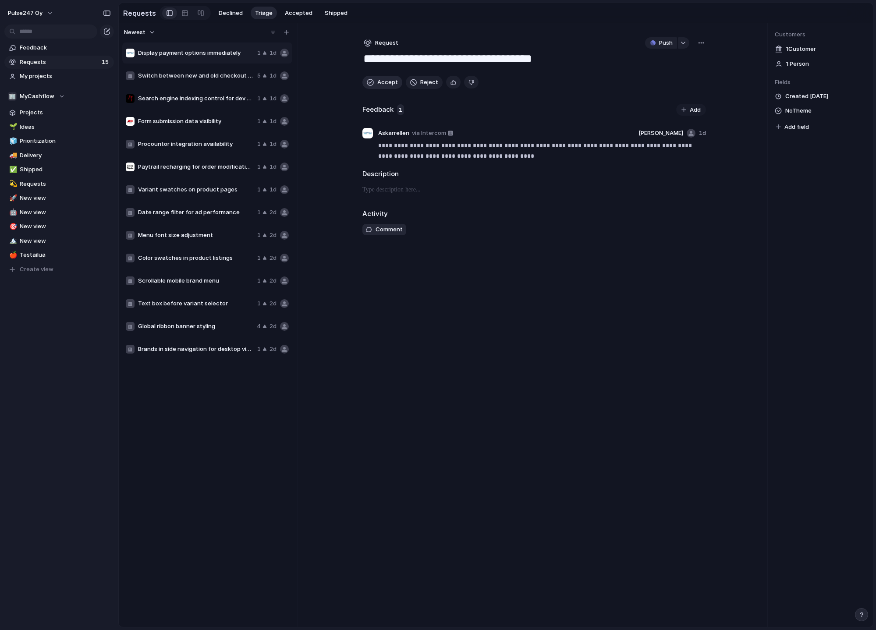
click at [381, 78] on span "Accept" at bounding box center [388, 82] width 21 height 9
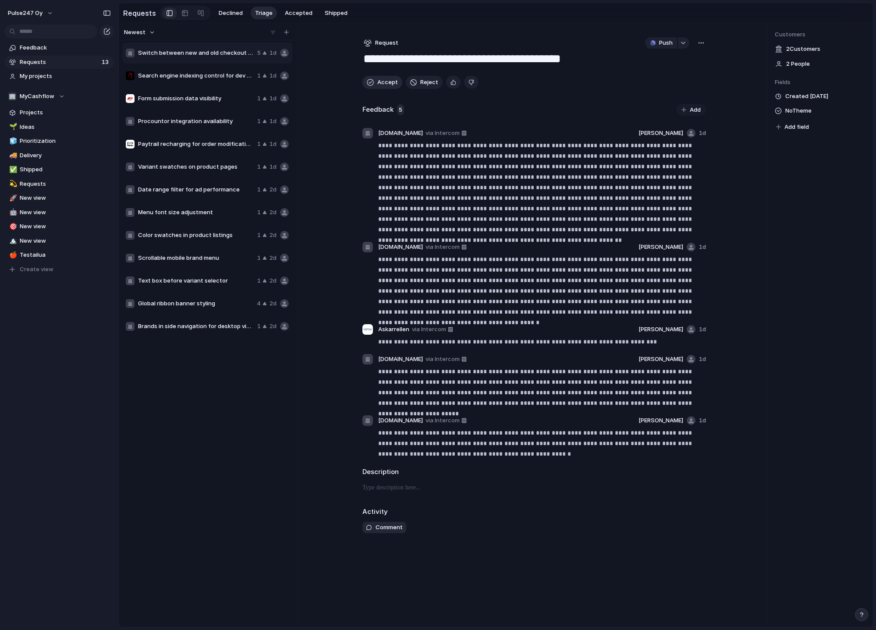
click at [381, 78] on span "Accept" at bounding box center [388, 82] width 21 height 9
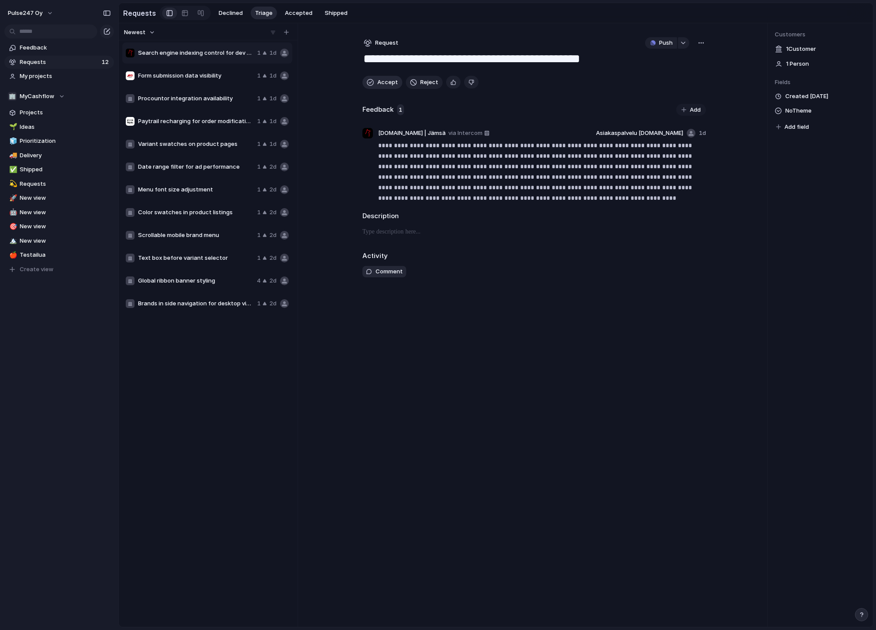
click at [380, 80] on span "Accept" at bounding box center [388, 82] width 21 height 9
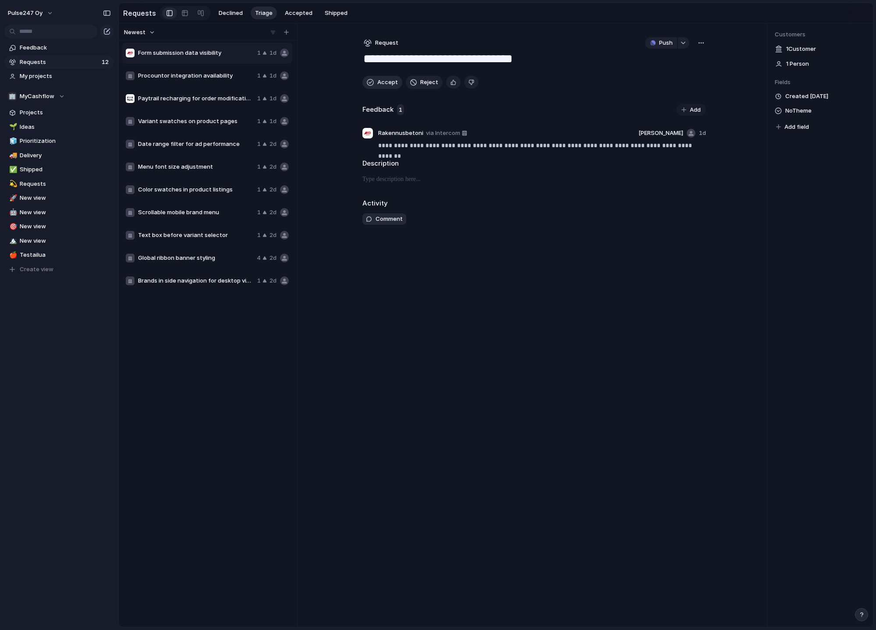
click at [380, 80] on span "Accept" at bounding box center [388, 82] width 21 height 9
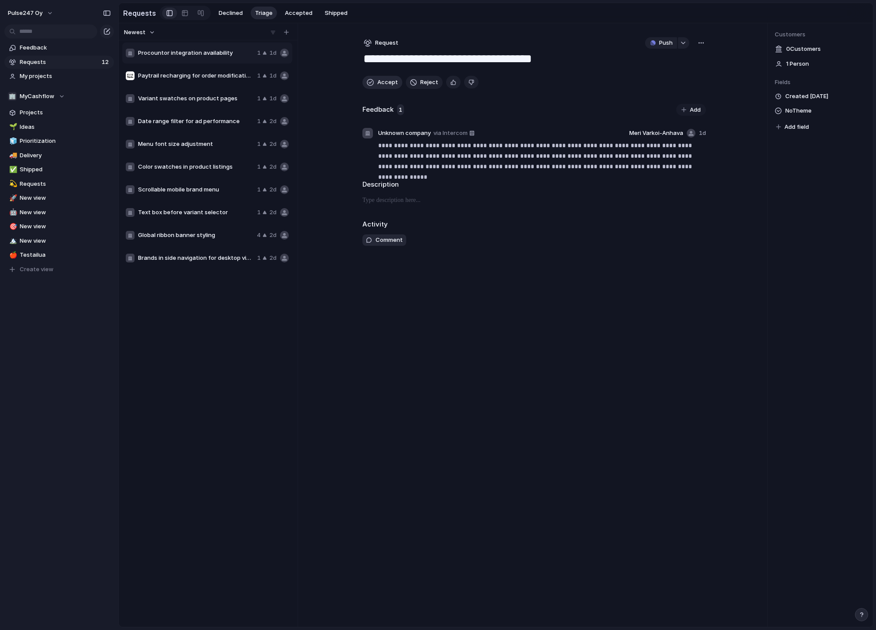
click at [380, 80] on span "Accept" at bounding box center [388, 82] width 21 height 9
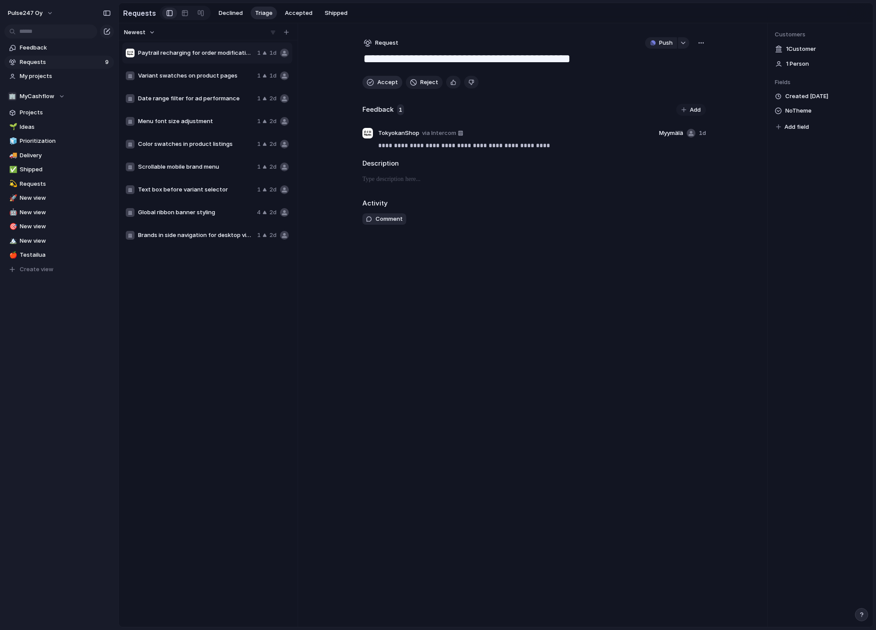
click at [380, 80] on span "Accept" at bounding box center [388, 82] width 21 height 9
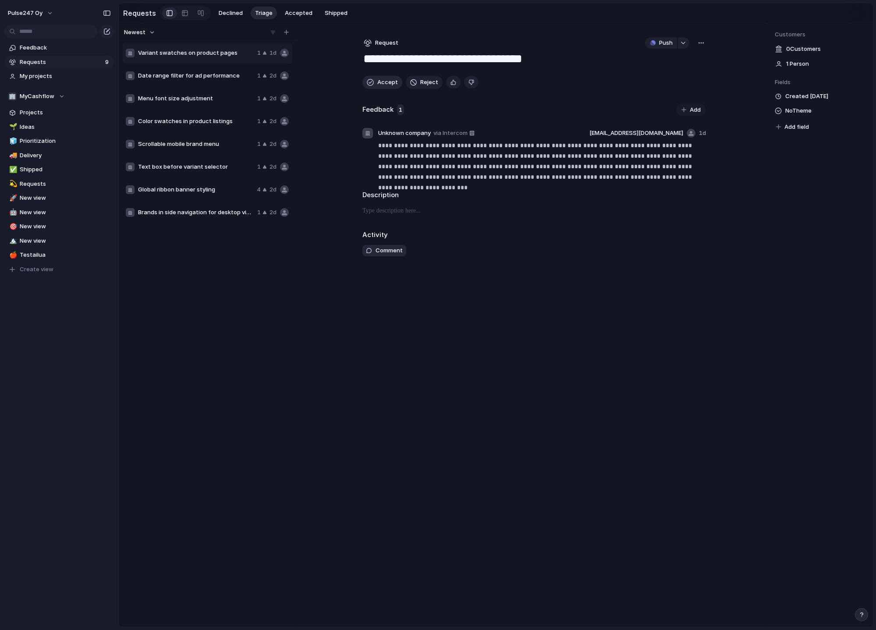
click at [380, 80] on span "Accept" at bounding box center [388, 82] width 21 height 9
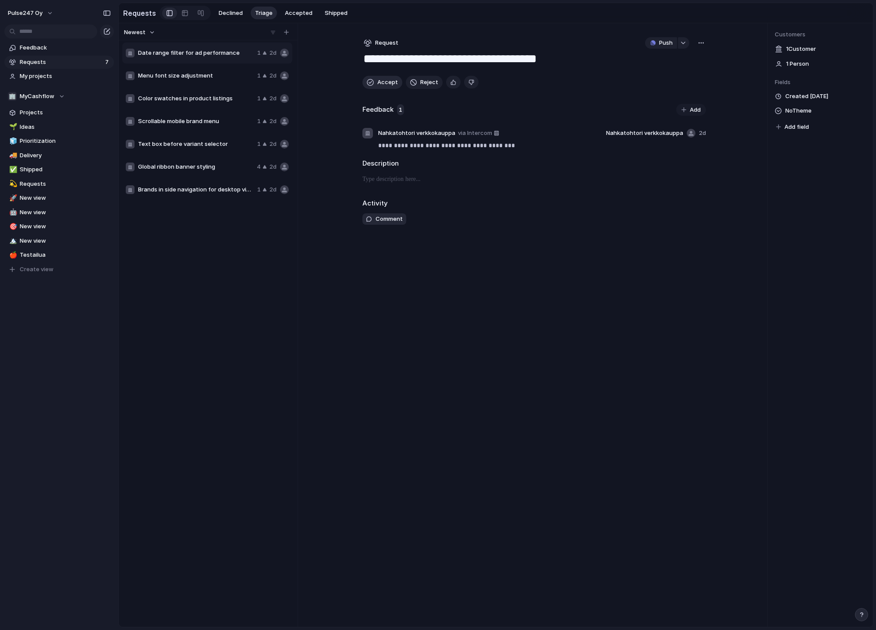
click at [380, 80] on span "Accept" at bounding box center [388, 82] width 21 height 9
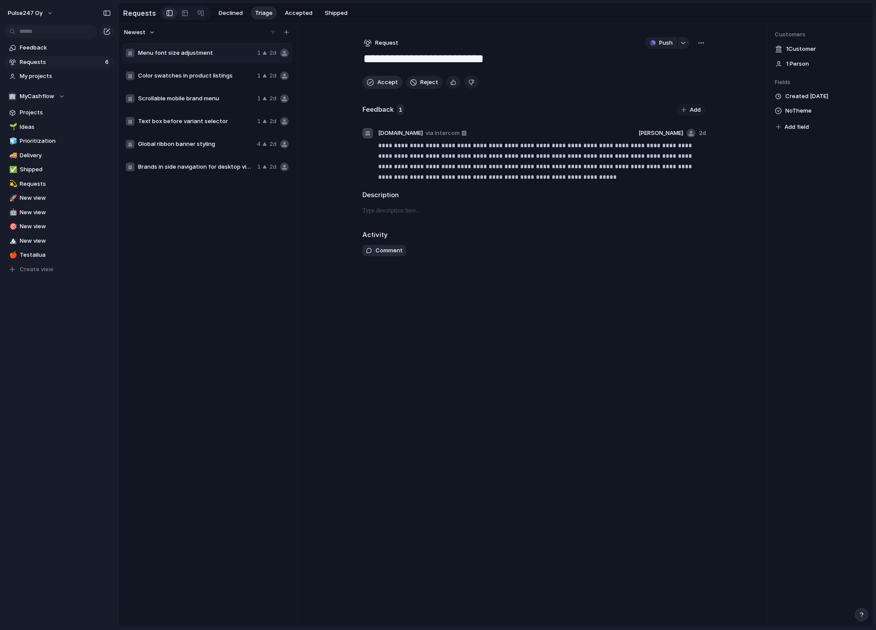
click at [380, 80] on span "Accept" at bounding box center [388, 82] width 21 height 9
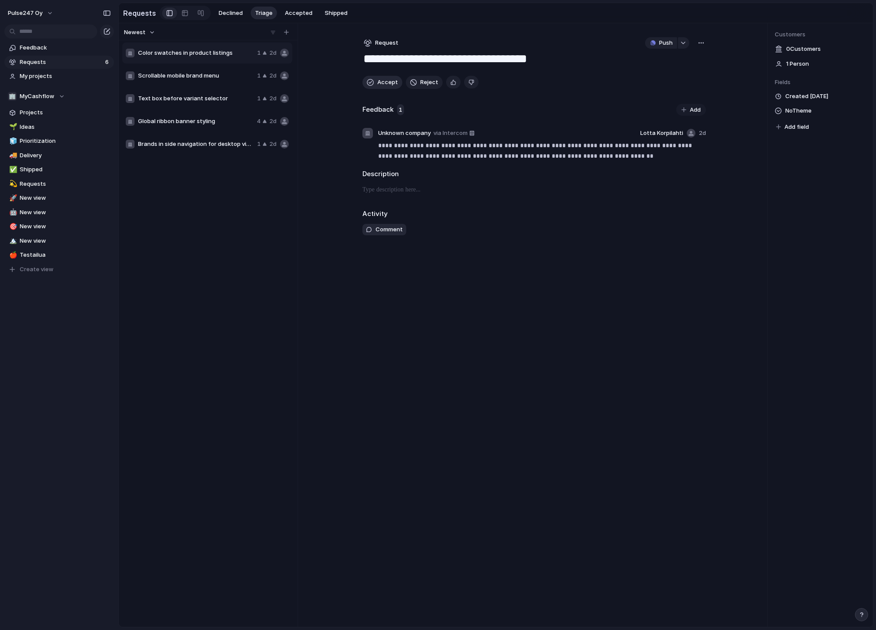
click at [380, 80] on span "Accept" at bounding box center [388, 82] width 21 height 9
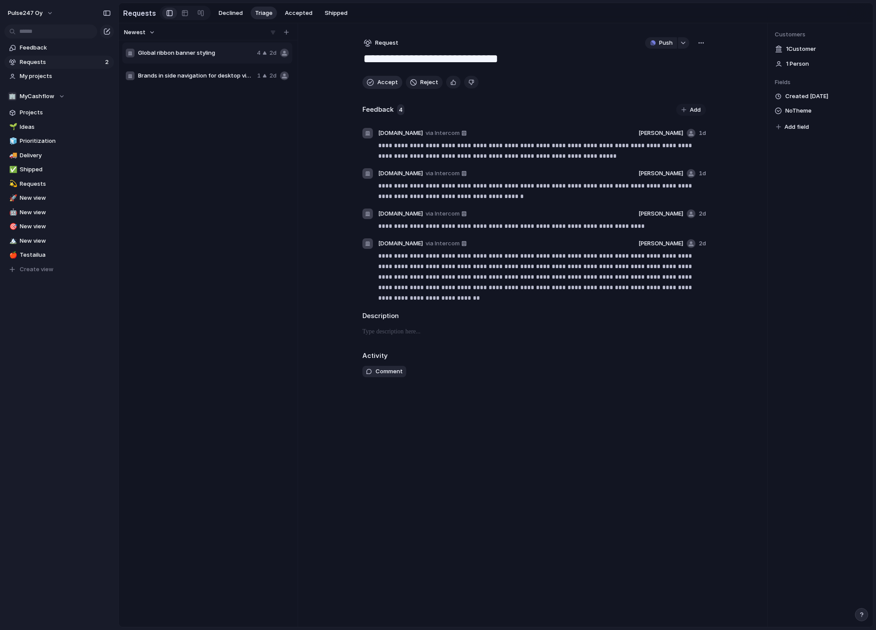
click at [380, 80] on span "Accept" at bounding box center [388, 82] width 21 height 9
type textarea "**********"
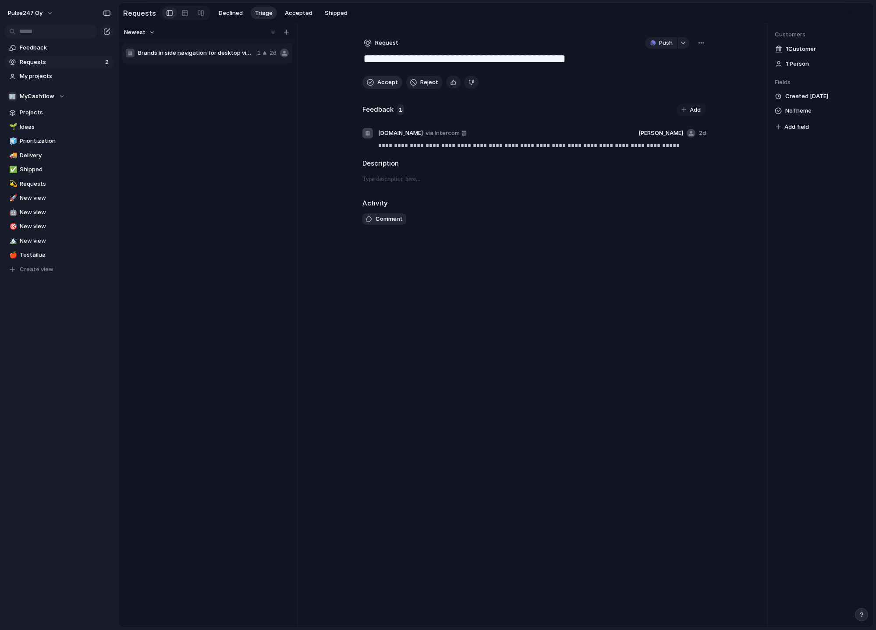
click at [380, 80] on span "Accept" at bounding box center [388, 82] width 21 height 9
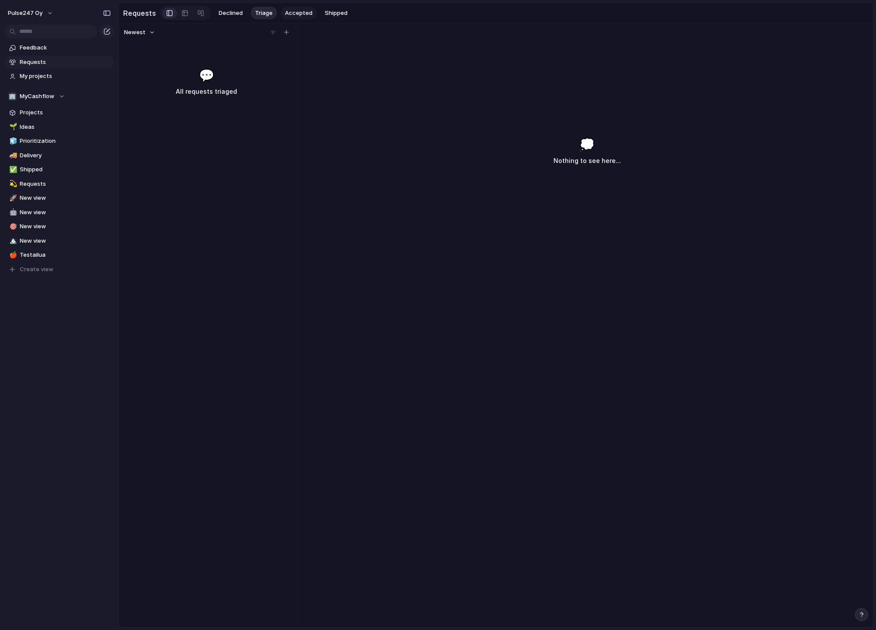
click at [298, 12] on span "Accepted" at bounding box center [299, 13] width 28 height 9
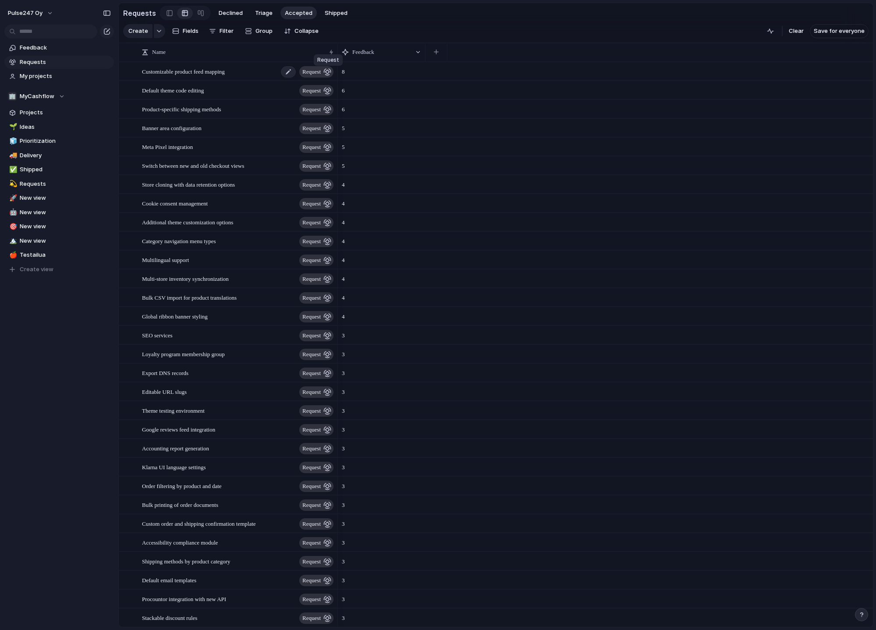
click at [324, 73] on div "button" at bounding box center [328, 72] width 8 height 8
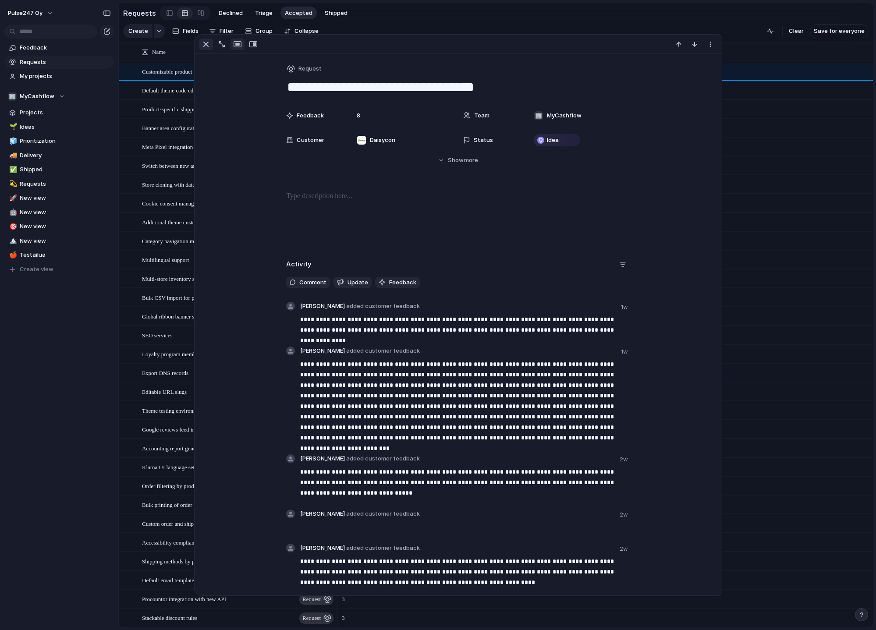
click at [207, 46] on div "button" at bounding box center [206, 44] width 11 height 11
